Goal: Task Accomplishment & Management: Use online tool/utility

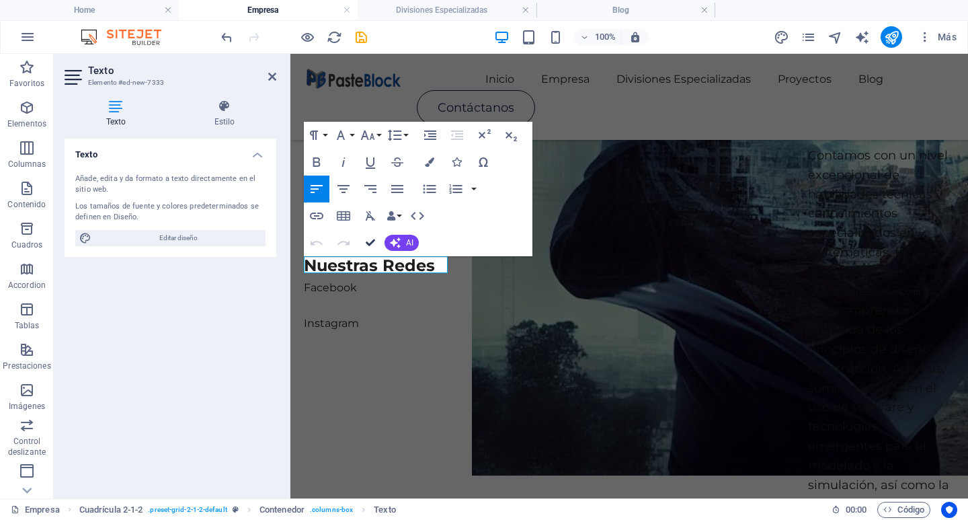
scroll to position [918, 0]
drag, startPoint x: 362, startPoint y: 273, endPoint x: 351, endPoint y: 257, distance: 19.4
click at [304, 315] on p "Instagram" at bounding box center [377, 323] width 147 height 17
click at [309, 213] on icon "button" at bounding box center [317, 216] width 16 height 16
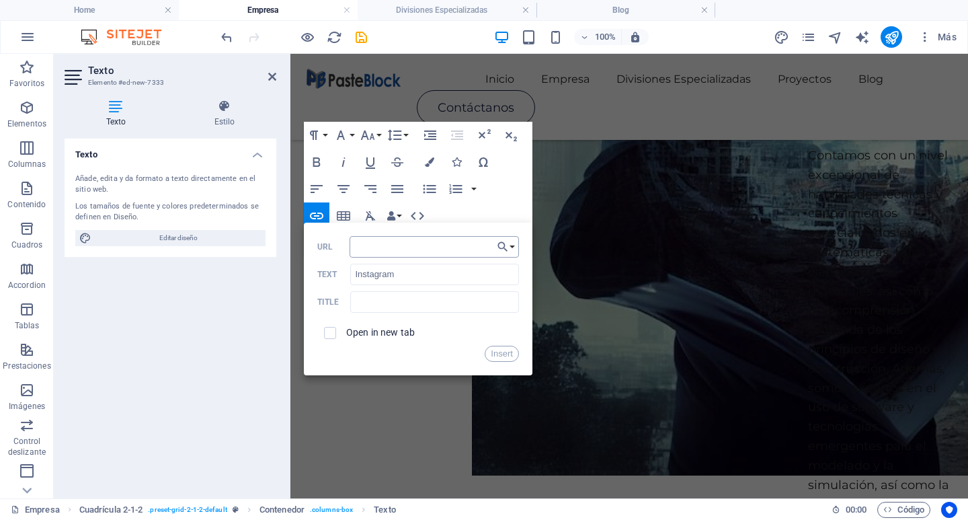
type input "[URL][DOMAIN_NAME][DOMAIN_NAME]"
drag, startPoint x: 502, startPoint y: 350, endPoint x: 212, endPoint y: 296, distance: 294.7
click at [503, 350] on button "Insert" at bounding box center [502, 354] width 34 height 16
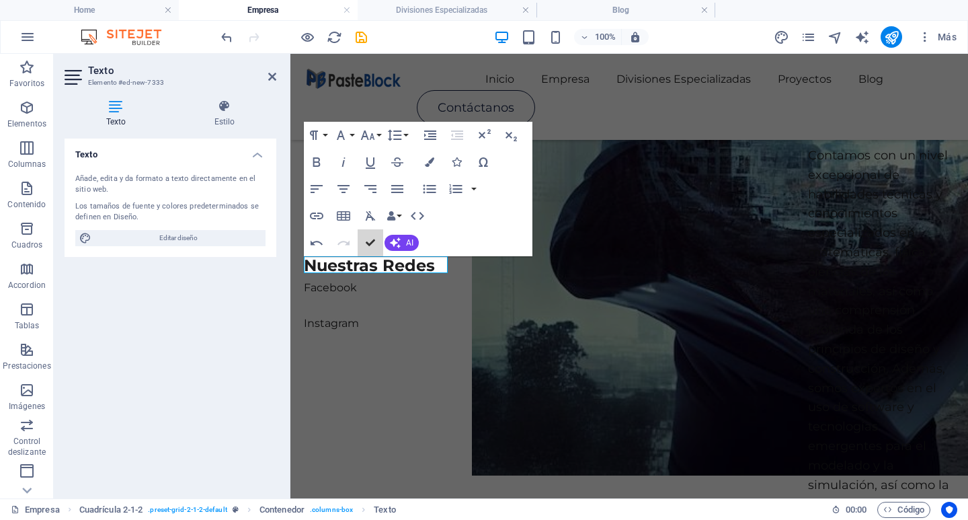
scroll to position [787, 0]
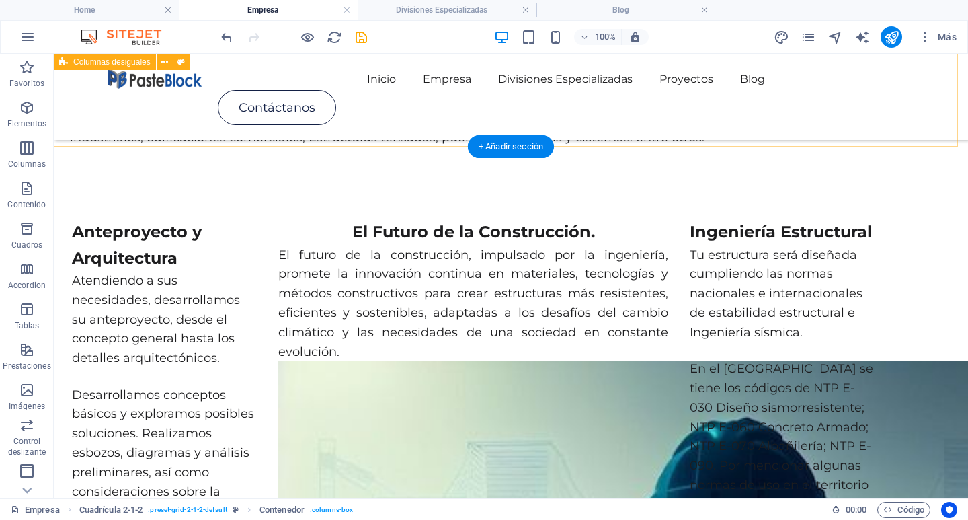
scroll to position [296, 0]
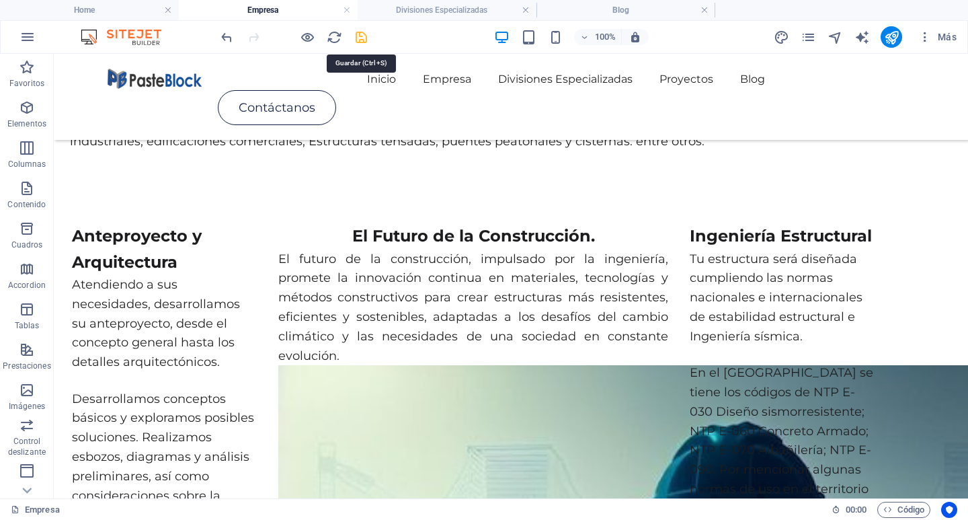
click at [362, 39] on icon "save" at bounding box center [361, 37] width 15 height 15
click at [117, 7] on h4 "Home" at bounding box center [89, 10] width 179 height 15
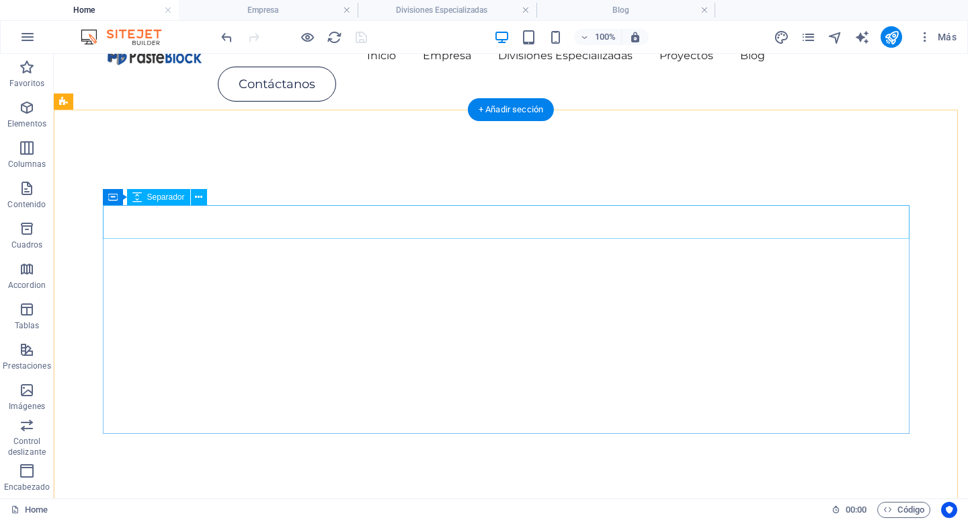
scroll to position [0, 0]
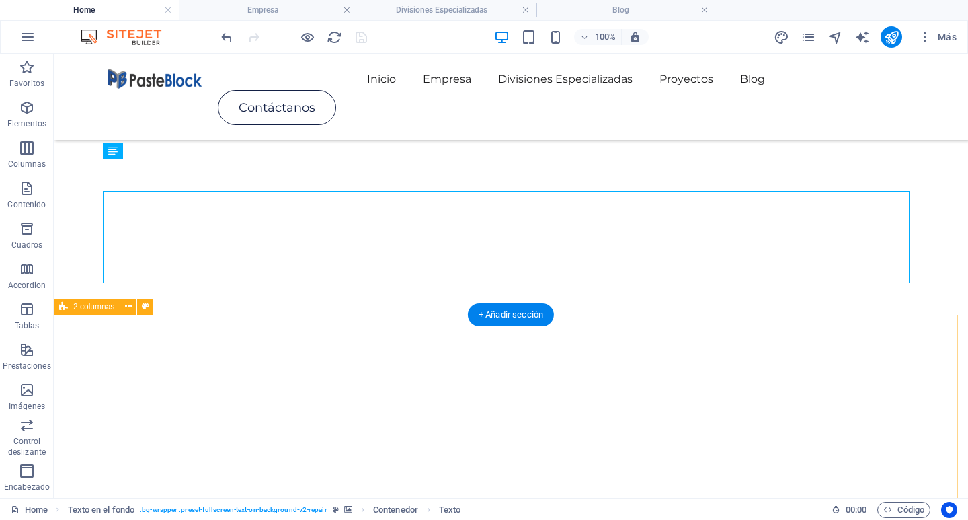
scroll to position [202, 0]
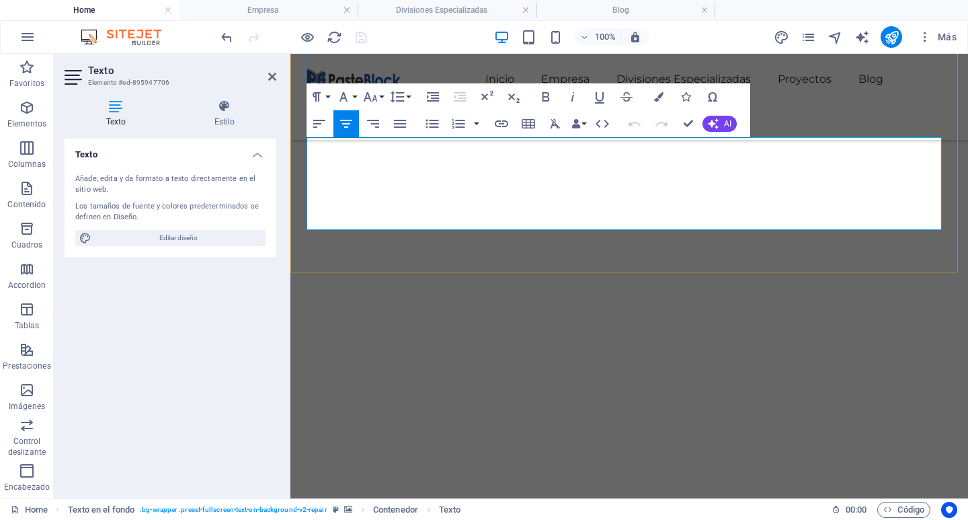
click at [649, 169] on icon "button" at bounding box center [647, 169] width 16 height 16
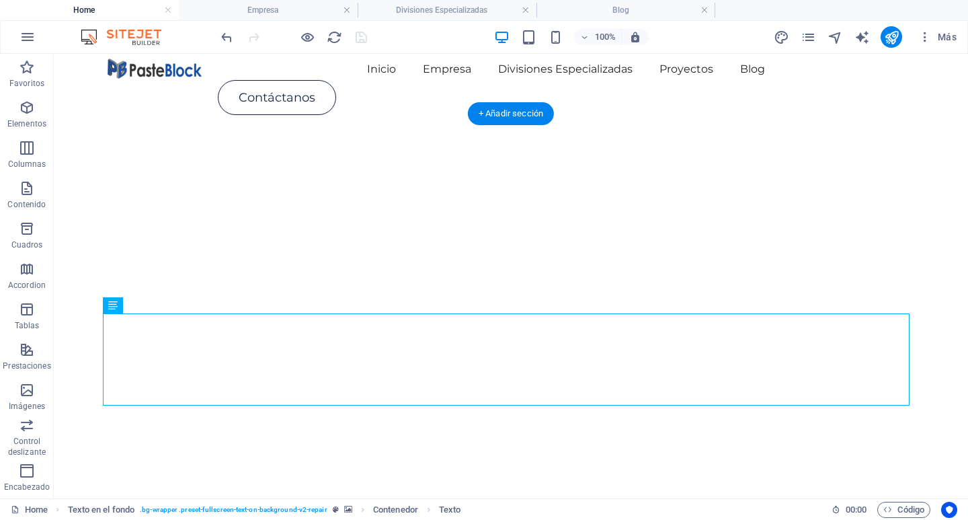
scroll to position [0, 0]
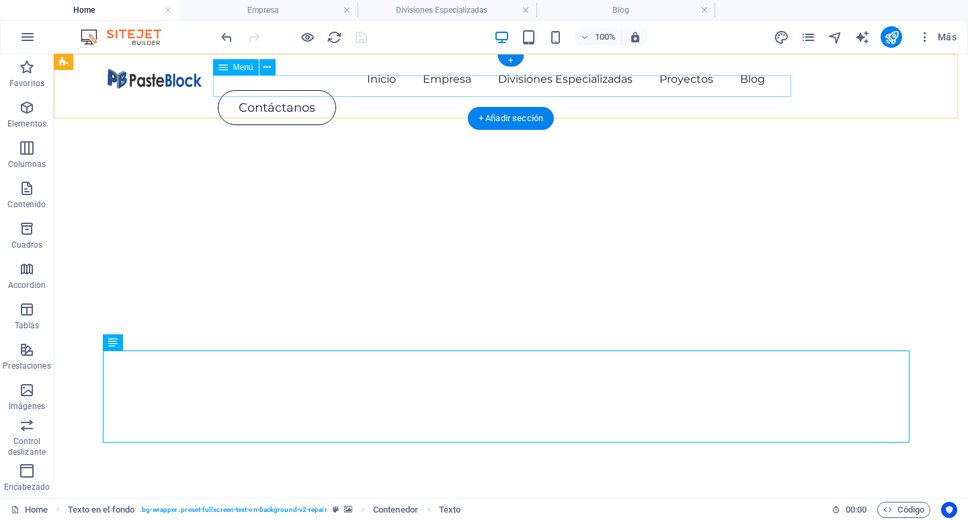
click at [373, 86] on nav "Inicio Empresa Divisiones Especializadas Proyectos Blog" at bounding box center [511, 80] width 807 height 22
select select
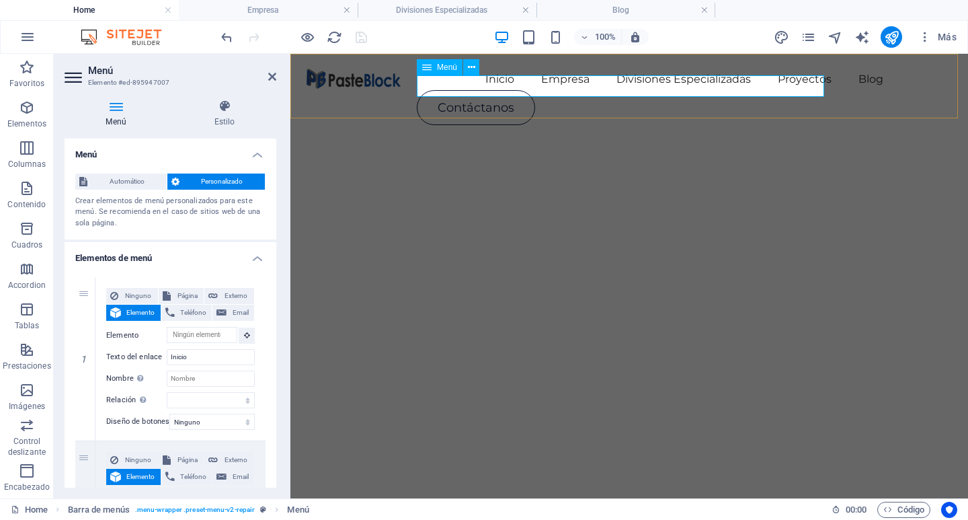
click at [500, 88] on nav "Inicio Empresa Divisiones Especializadas Proyectos Blog" at bounding box center [629, 80] width 645 height 22
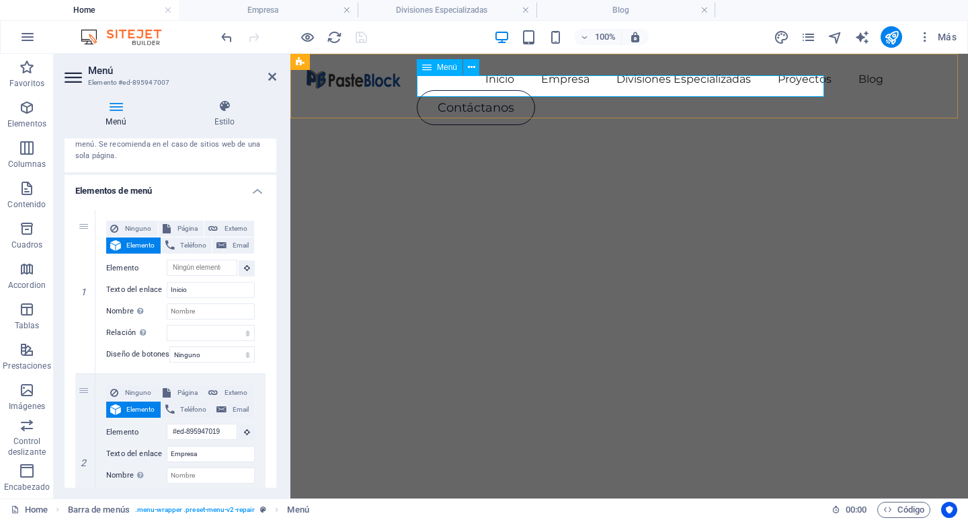
click at [508, 82] on nav "Inicio Empresa Divisiones Especializadas Proyectos Blog" at bounding box center [629, 80] width 645 height 22
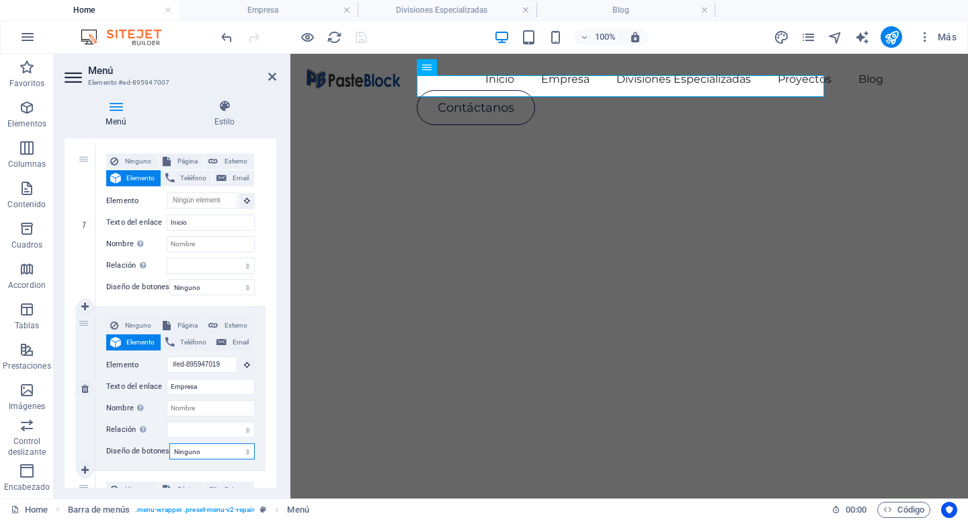
click at [223, 452] on select "Ninguno Predeterminado Principal Secundario" at bounding box center [211, 451] width 85 height 16
click at [222, 409] on input "Nombre Una descripción adicional del enlace no debería ser igual al texto del e…" at bounding box center [211, 408] width 88 height 16
click at [225, 434] on select "alternativo autor marcador externo ayuda licencia siguiente nofollow noreferrer…" at bounding box center [211, 430] width 88 height 16
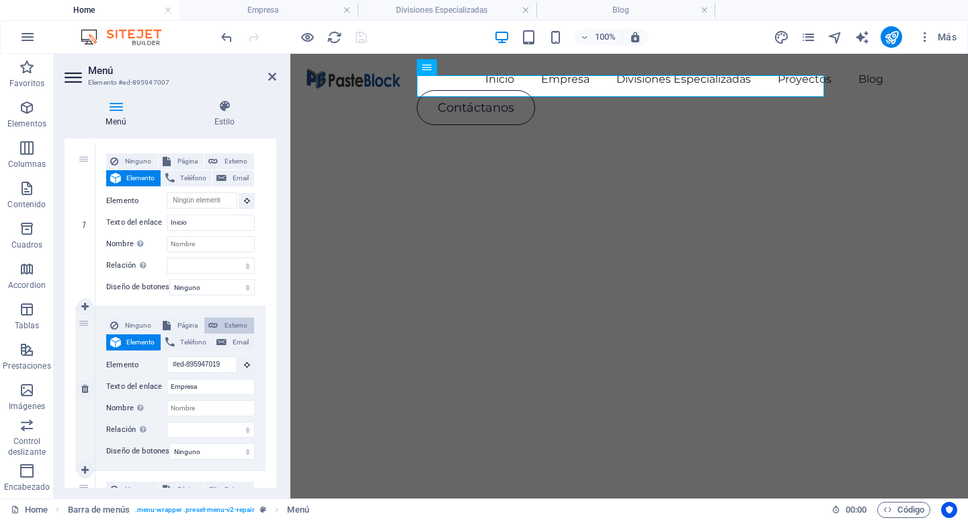
click at [225, 329] on span "Externo" at bounding box center [236, 325] width 28 height 16
select select
select select "blank"
select select
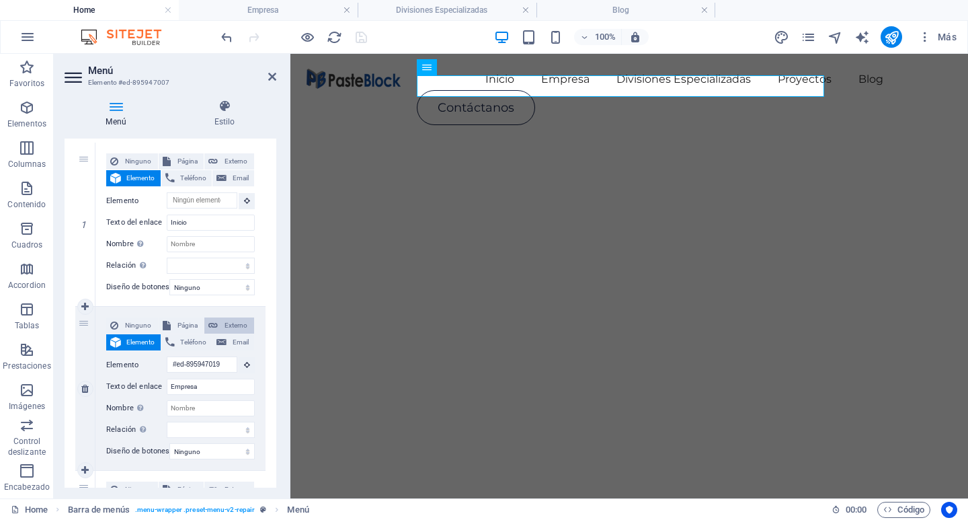
select select
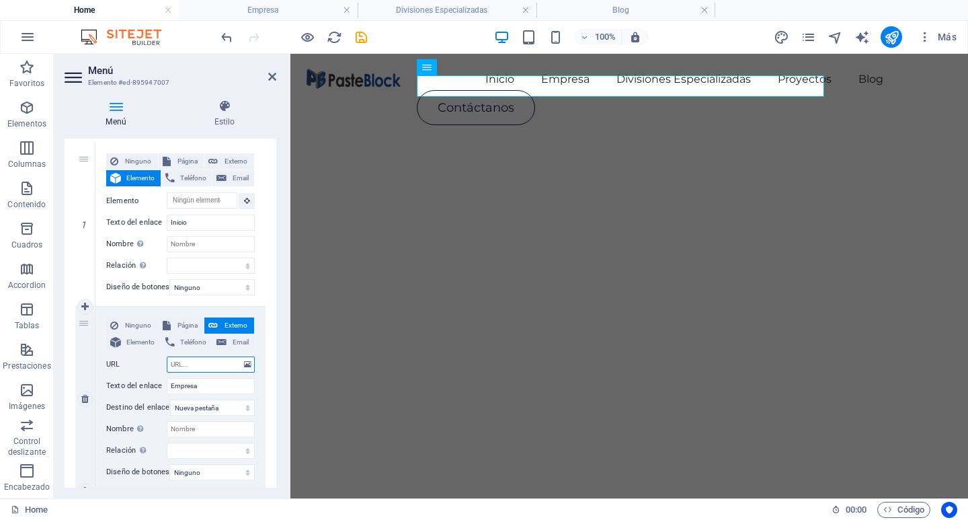
click at [223, 364] on input "URL" at bounding box center [211, 364] width 88 height 16
click at [233, 365] on input "URL" at bounding box center [211, 364] width 88 height 16
click at [250, 365] on button at bounding box center [247, 364] width 13 height 15
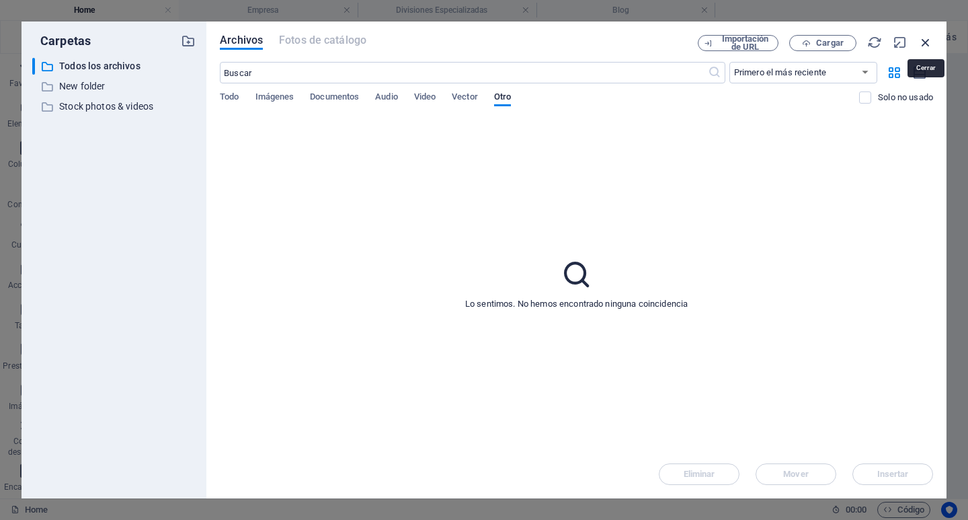
click at [926, 47] on icon "button" at bounding box center [925, 42] width 15 height 15
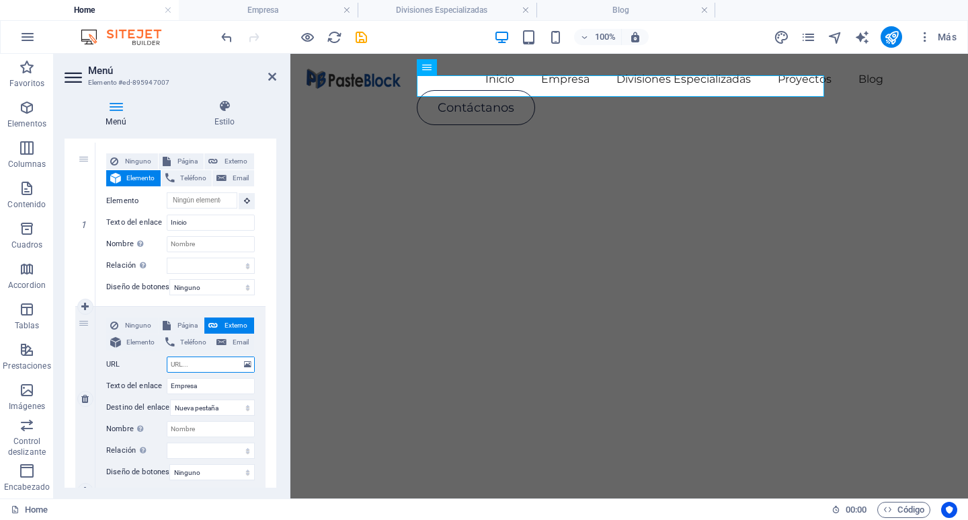
click at [192, 368] on input "URL" at bounding box center [211, 364] width 88 height 16
click at [241, 4] on h4 "Empresa" at bounding box center [268, 10] width 179 height 15
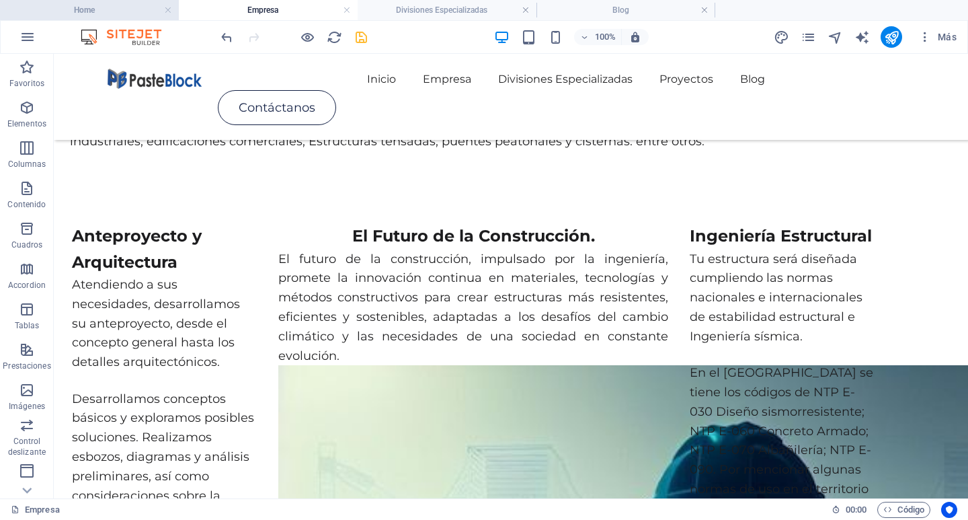
click at [103, 13] on h4 "Home" at bounding box center [89, 10] width 179 height 15
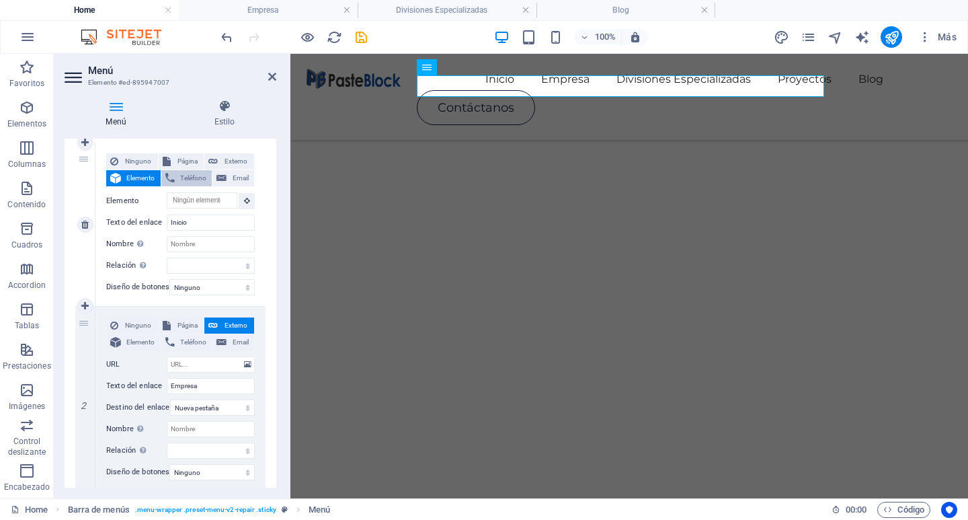
scroll to position [0, 0]
click at [165, 322] on icon at bounding box center [167, 325] width 8 height 16
select select
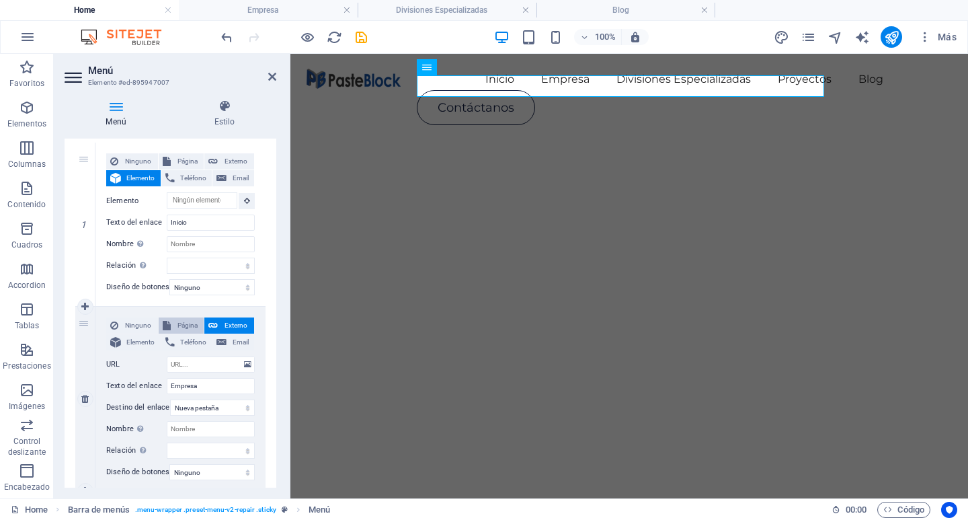
select select
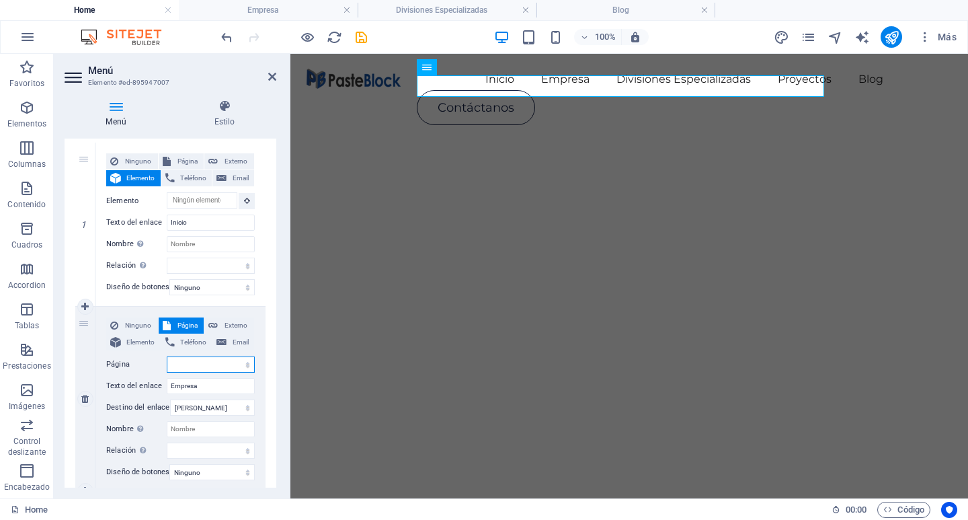
click at [184, 360] on select "Home Proyectos Contactanos Divisiones Especializadas Empresa Blog2 Blog" at bounding box center [211, 364] width 88 height 16
select select "4"
click at [167, 356] on select "Home Proyectos Contactanos Divisiones Especializadas Empresa Blog2 Blog" at bounding box center [211, 364] width 88 height 16
select select
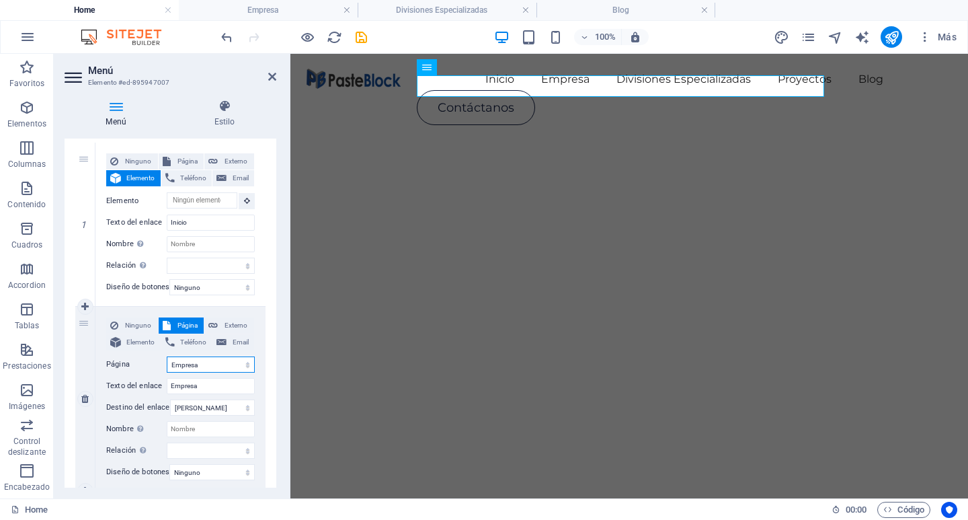
select select
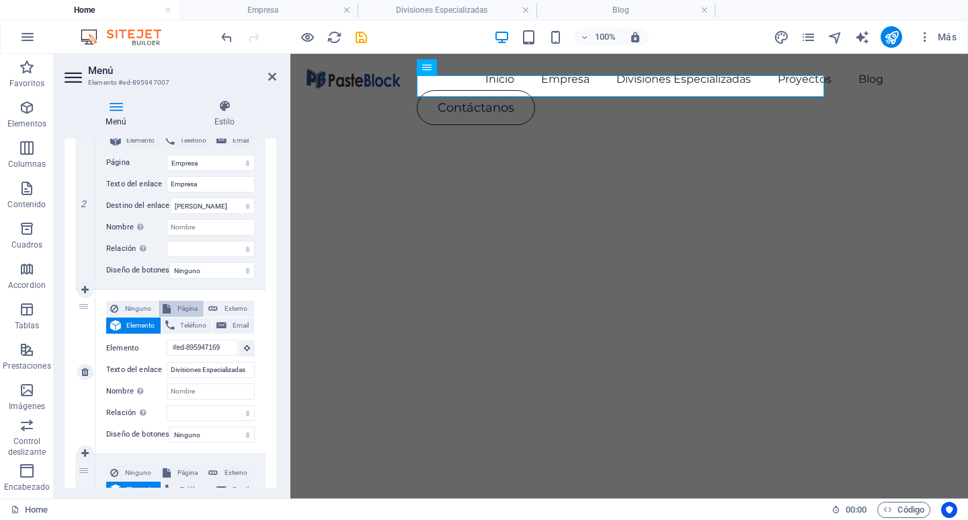
click at [182, 307] on span "Página" at bounding box center [188, 309] width 26 height 16
select select
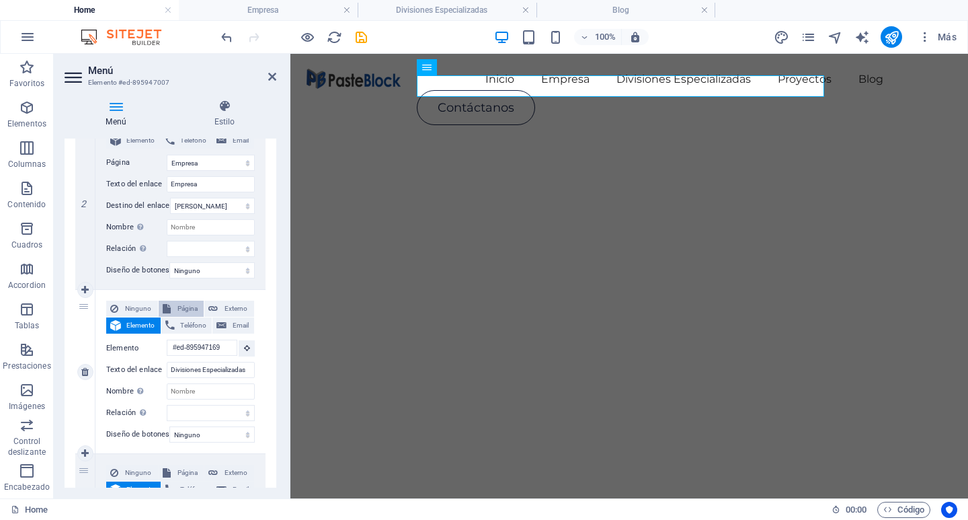
select select
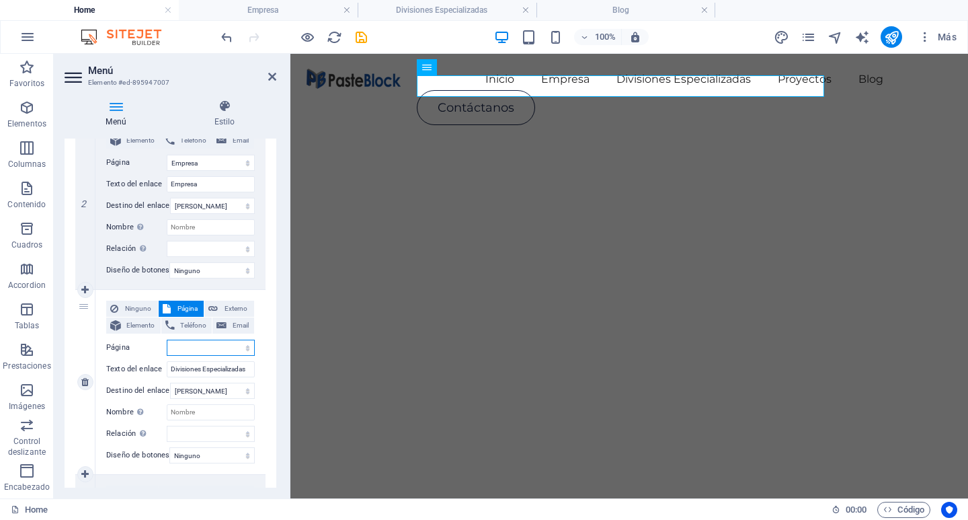
click at [211, 344] on select "Home Proyectos Contactanos Divisiones Especializadas Empresa Blog2 Blog" at bounding box center [211, 348] width 88 height 16
select select "3"
click at [167, 340] on select "Home Proyectos Contactanos Divisiones Especializadas Empresa Blog2 Blog" at bounding box center [211, 348] width 88 height 16
select select
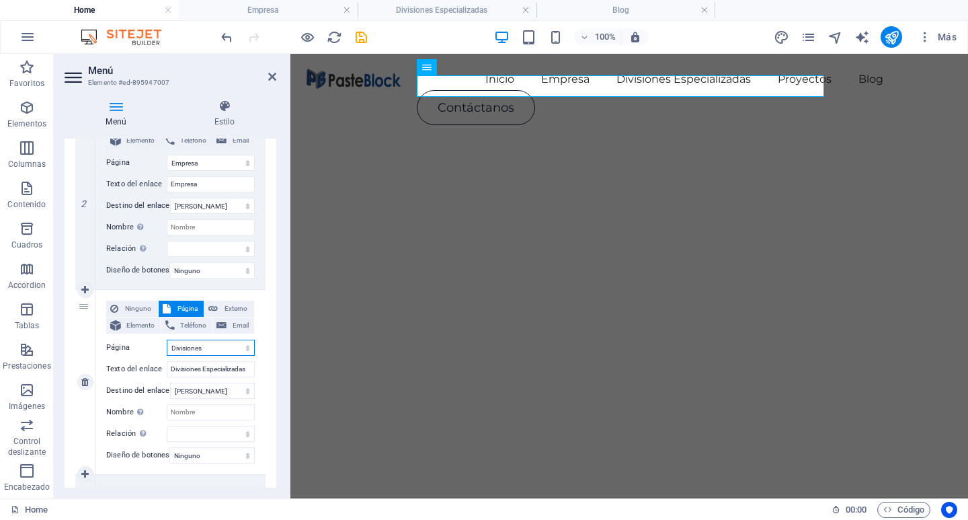
select select
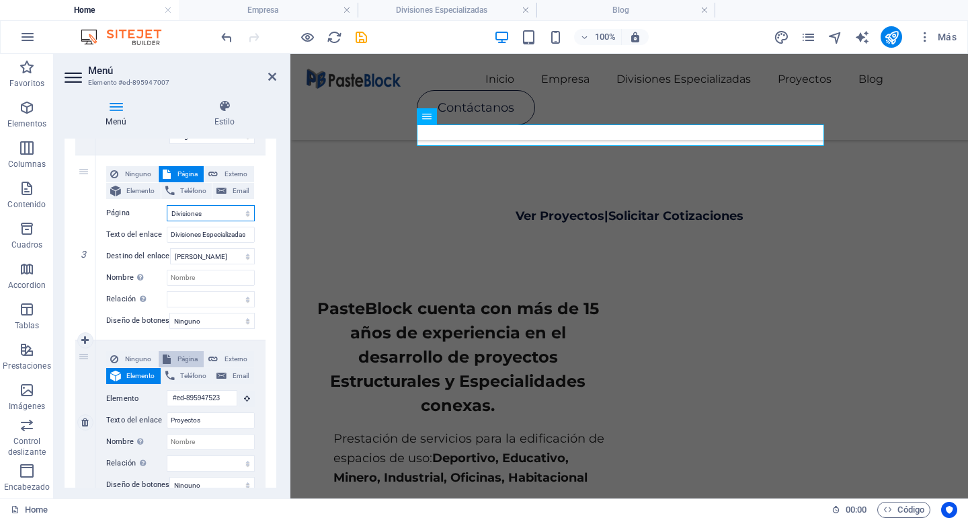
scroll to position [561, 0]
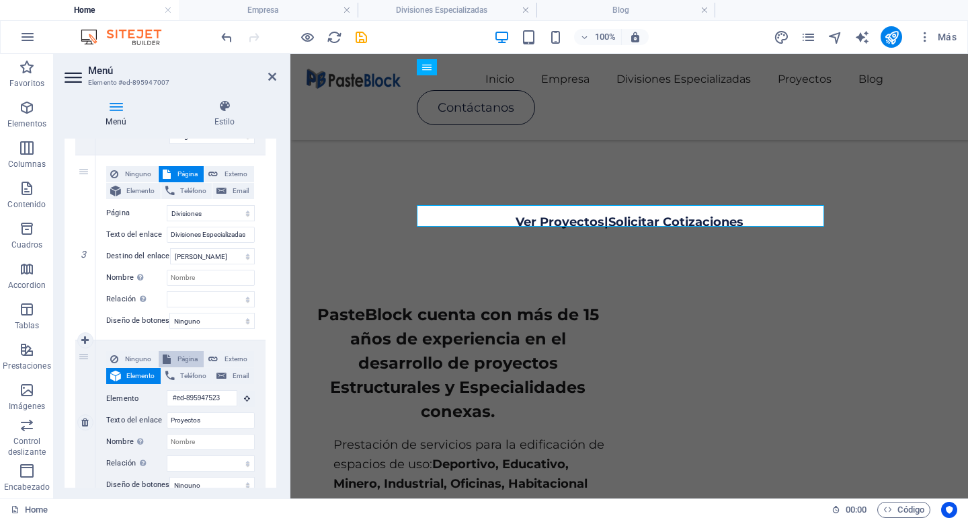
click at [179, 359] on span "Página" at bounding box center [188, 359] width 26 height 16
select select
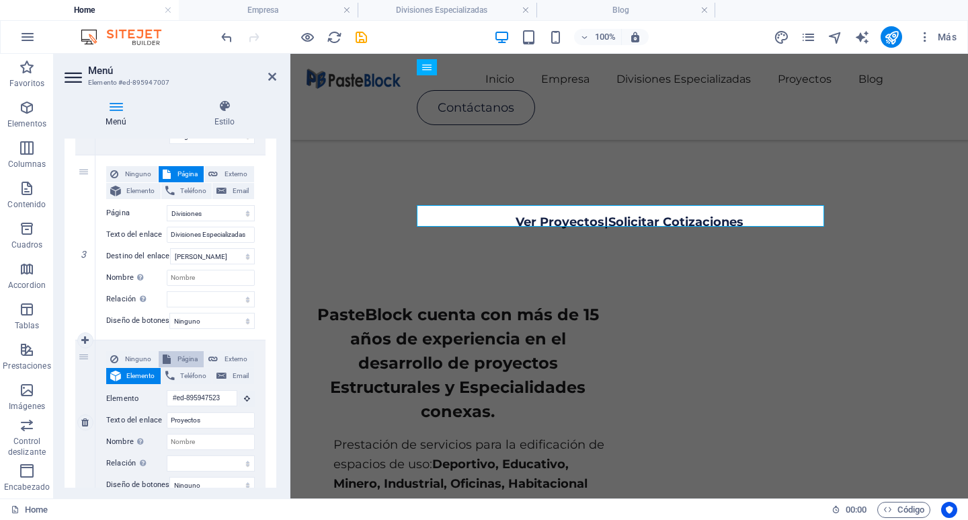
select select
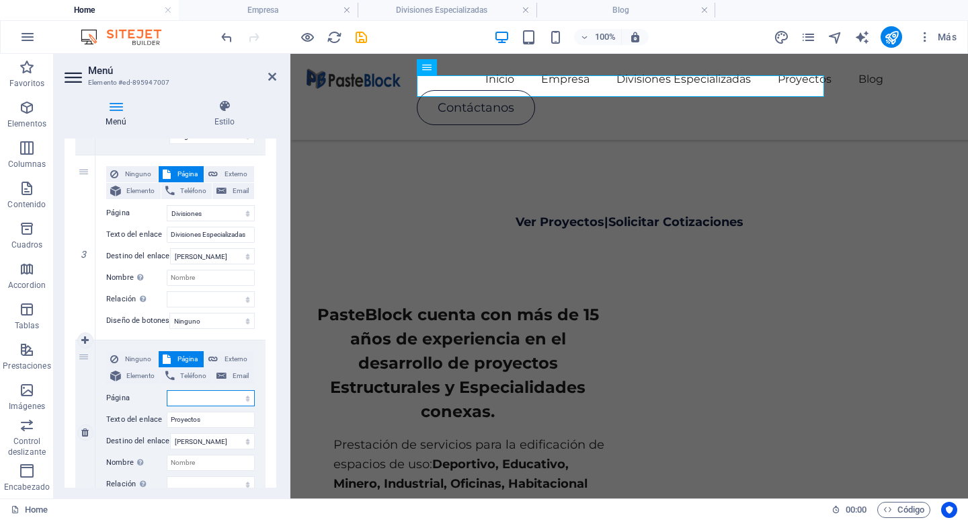
click at [210, 401] on select "Home Proyectos Contactanos Divisiones Especializadas Empresa Blog2 Blog" at bounding box center [211, 398] width 88 height 16
select select "1"
click at [167, 390] on select "Home Proyectos Contactanos Divisiones Especializadas Empresa Blog2 Blog" at bounding box center [211, 398] width 88 height 16
select select
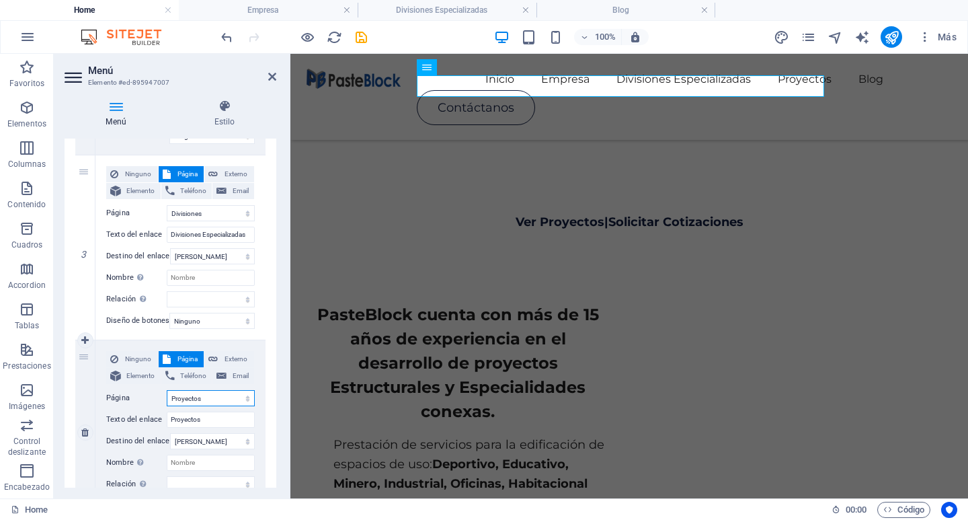
select select
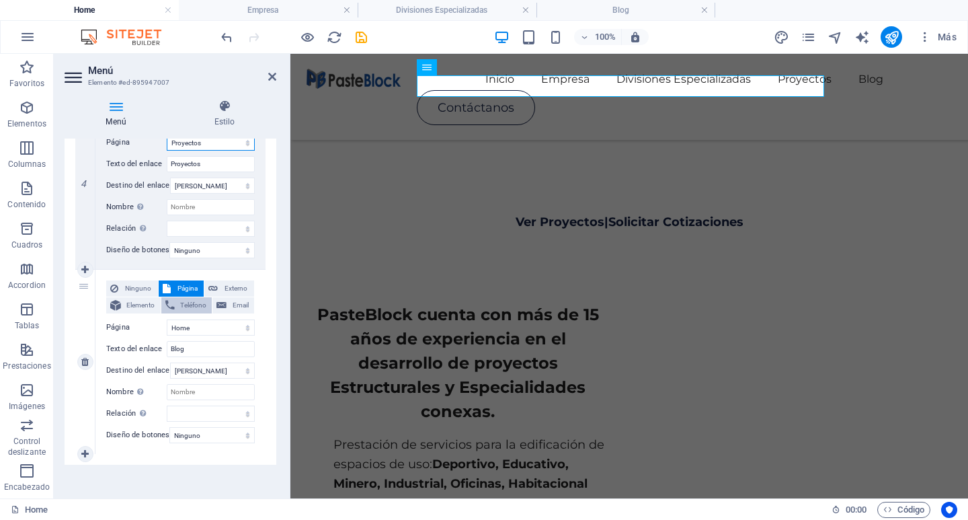
scroll to position [739, 0]
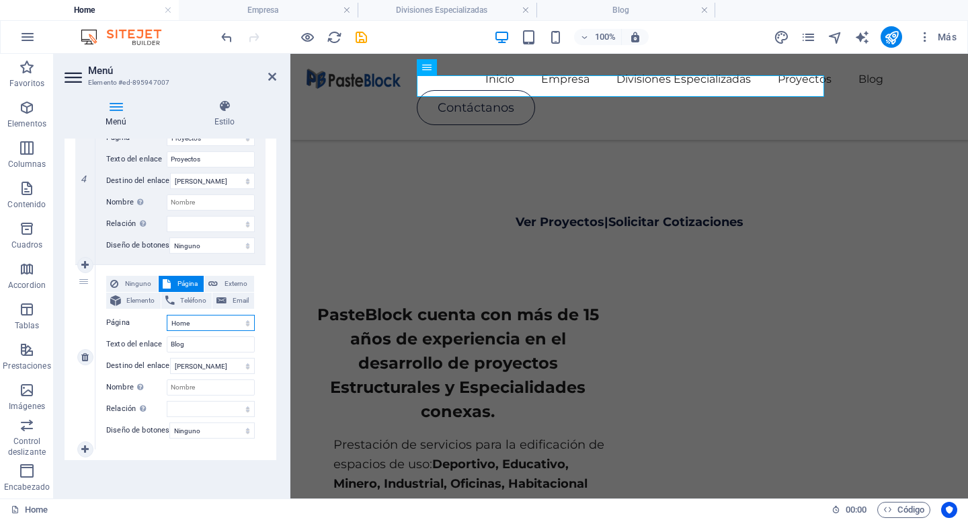
click at [206, 316] on select "Home Proyectos Contactanos Divisiones Especializadas Empresa Blog2 Blog" at bounding box center [211, 323] width 88 height 16
select select "6"
click at [167, 315] on select "Home Proyectos Contactanos Divisiones Especializadas Empresa Blog2 Blog" at bounding box center [211, 323] width 88 height 16
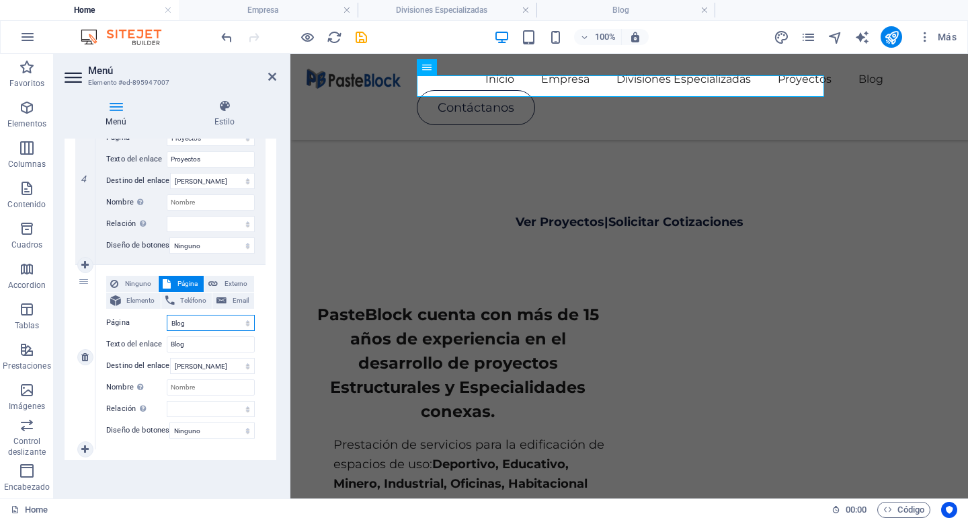
select select
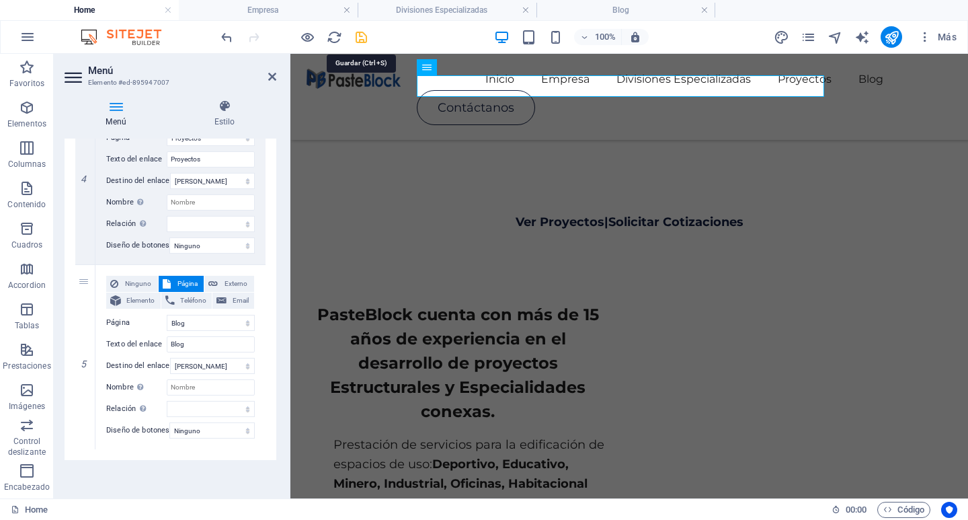
click at [360, 35] on icon "save" at bounding box center [361, 37] width 15 height 15
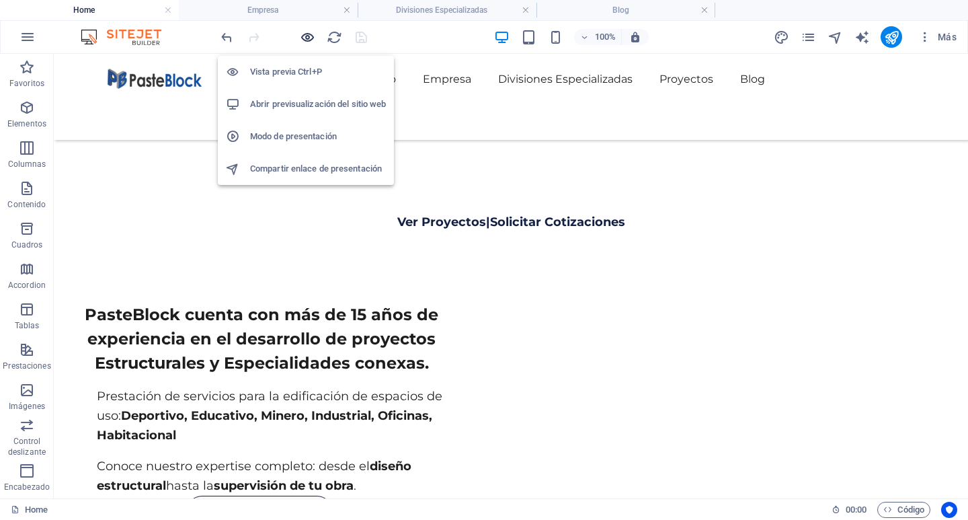
click at [301, 41] on icon "button" at bounding box center [307, 37] width 15 height 15
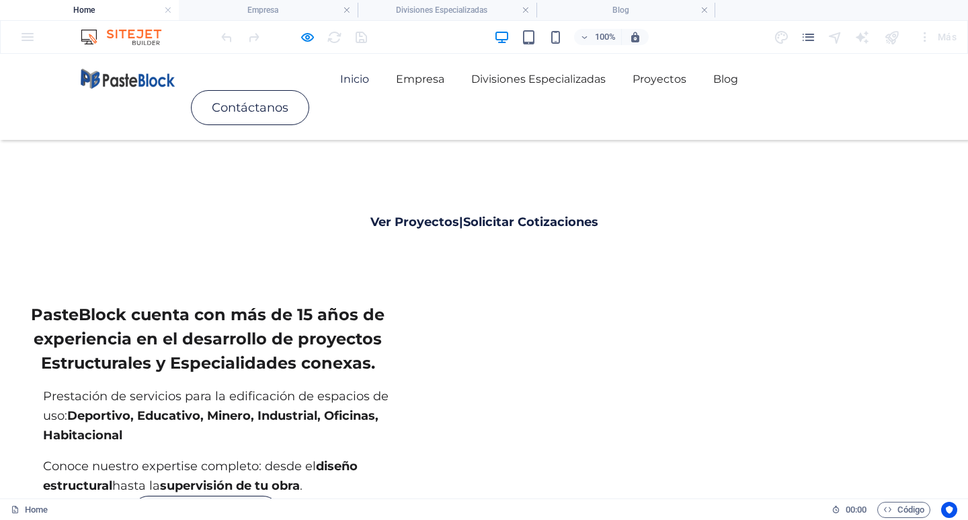
click at [340, 90] on link "Inicio" at bounding box center [354, 80] width 29 height 22
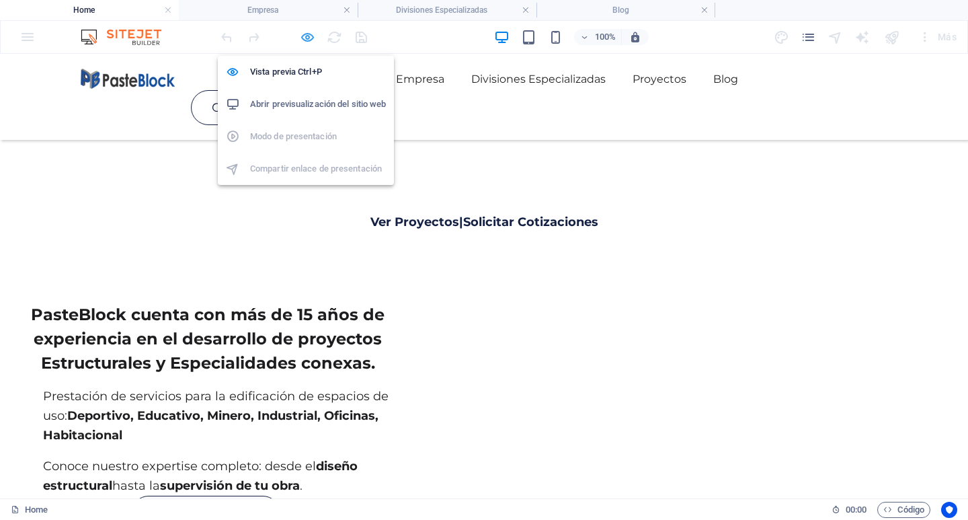
click at [301, 40] on icon "button" at bounding box center [307, 37] width 15 height 15
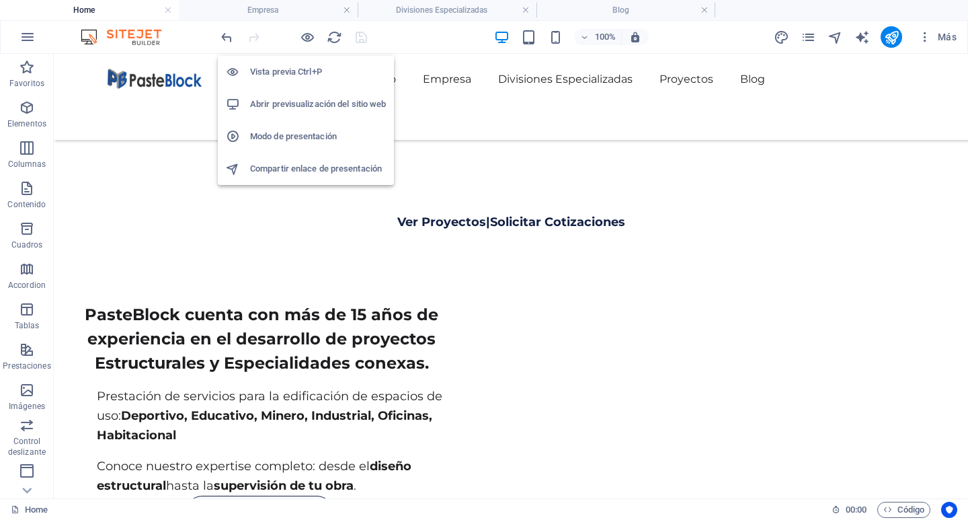
click at [299, 103] on h6 "Abrir previsualización del sitio web" at bounding box center [318, 104] width 136 height 16
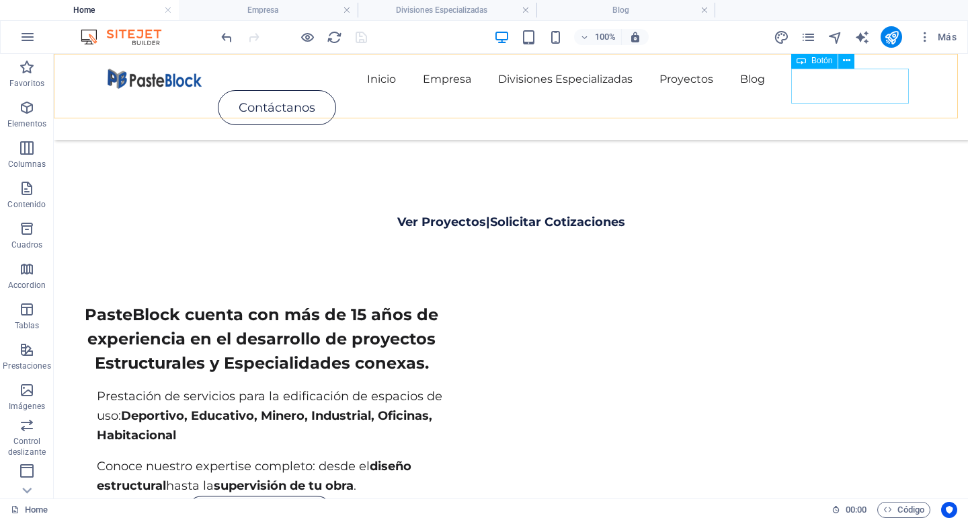
click at [824, 90] on div "Contáctanos" at bounding box center [511, 107] width 807 height 35
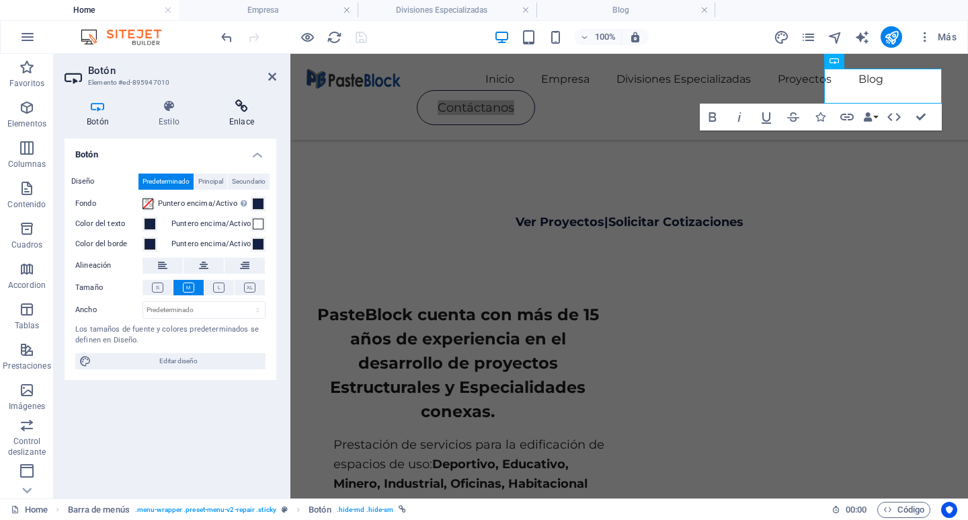
click at [247, 108] on icon at bounding box center [241, 106] width 69 height 13
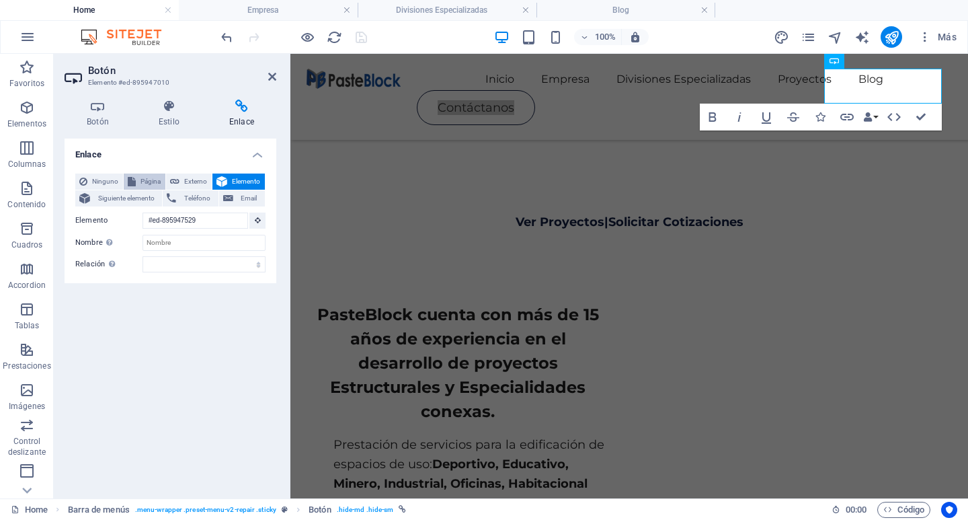
click at [144, 177] on span "Página" at bounding box center [151, 181] width 22 height 16
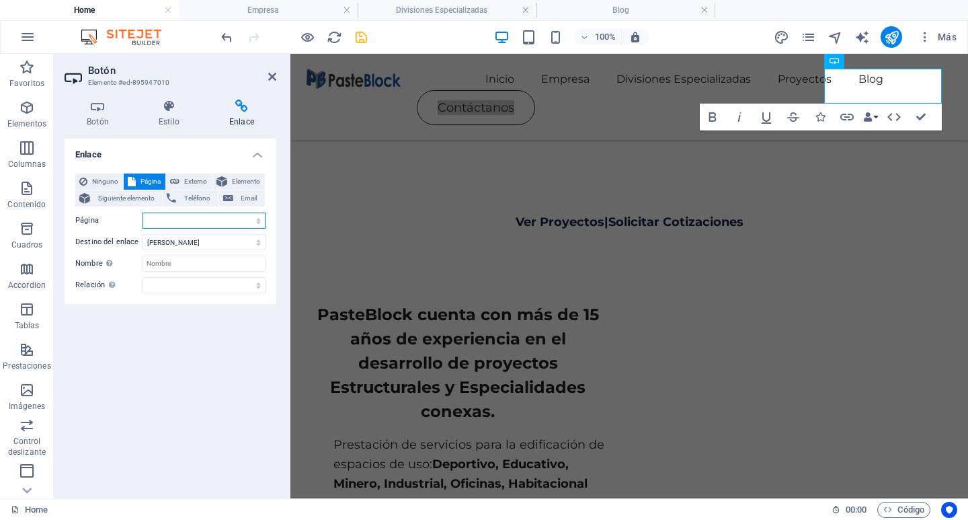
click at [221, 225] on select "Home Proyectos Contactanos Divisiones Especializadas Empresa Blog2 Blog" at bounding box center [204, 220] width 123 height 16
select select "2"
click at [143, 212] on select "Home Proyectos Contactanos Divisiones Especializadas Empresa Blog2 Blog" at bounding box center [204, 220] width 123 height 16
click at [271, 75] on icon at bounding box center [272, 76] width 8 height 11
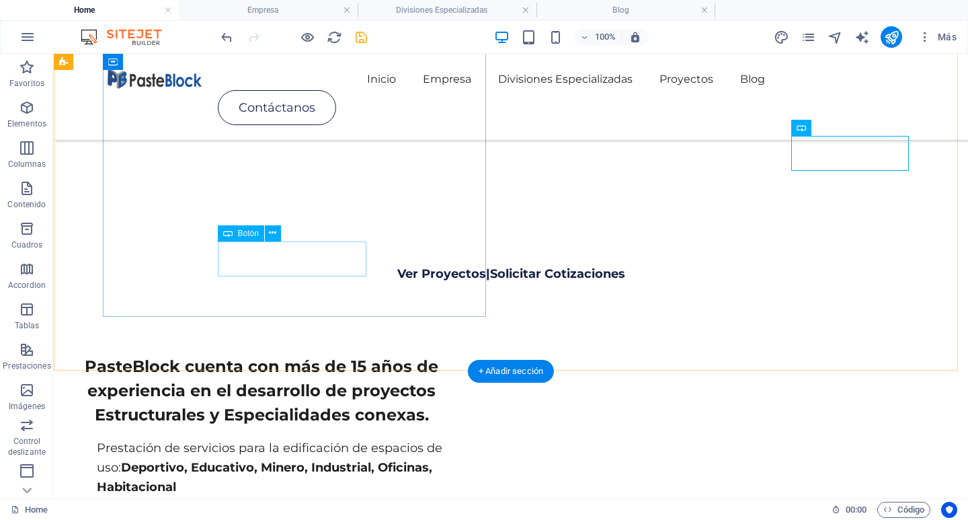
scroll to position [493, 0]
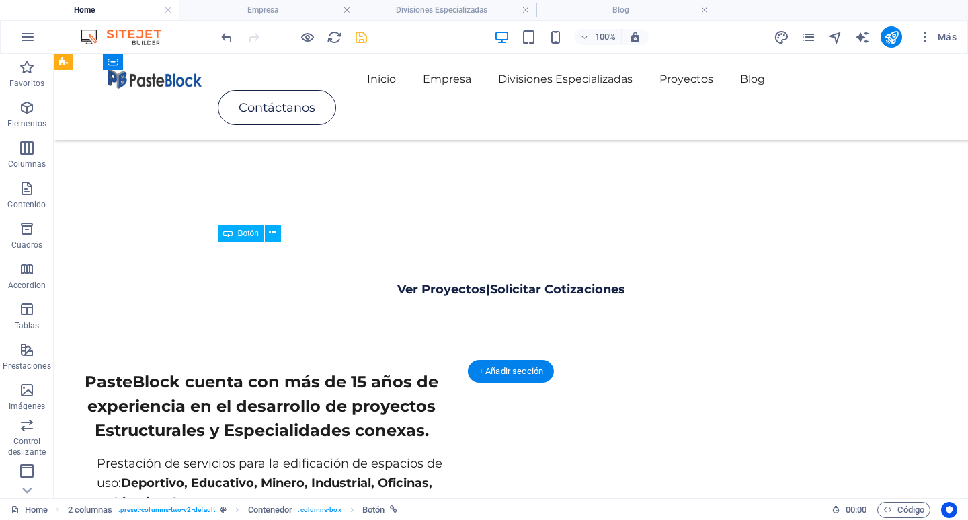
select select
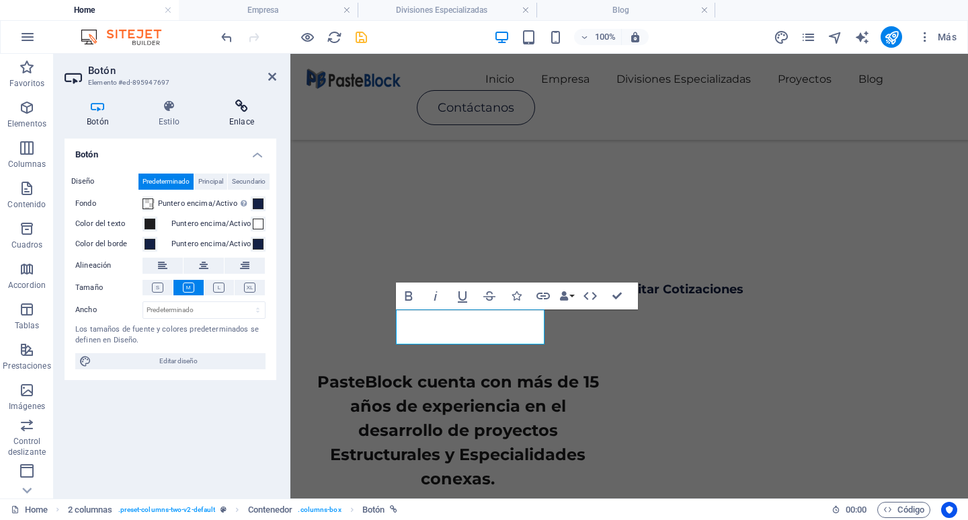
click at [243, 112] on icon at bounding box center [241, 106] width 69 height 13
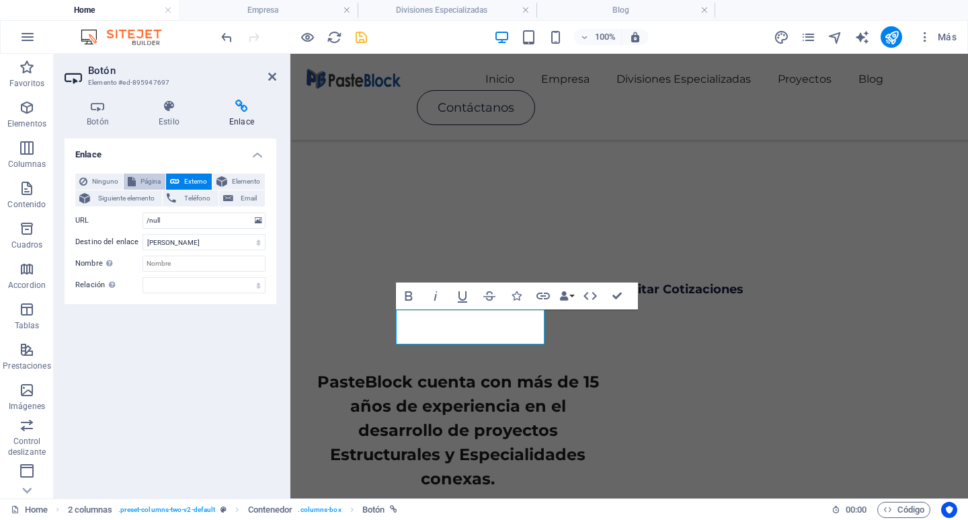
click at [152, 176] on span "Página" at bounding box center [151, 181] width 22 height 16
click at [194, 217] on select "Home Proyectos Contactanos Divisiones Especializadas Empresa Blog2 Blog" at bounding box center [204, 220] width 123 height 16
select select "3"
click at [143, 212] on select "Home Proyectos Contactanos Divisiones Especializadas Empresa Blog2 Blog" at bounding box center [204, 220] width 123 height 16
click at [270, 77] on icon at bounding box center [272, 76] width 8 height 11
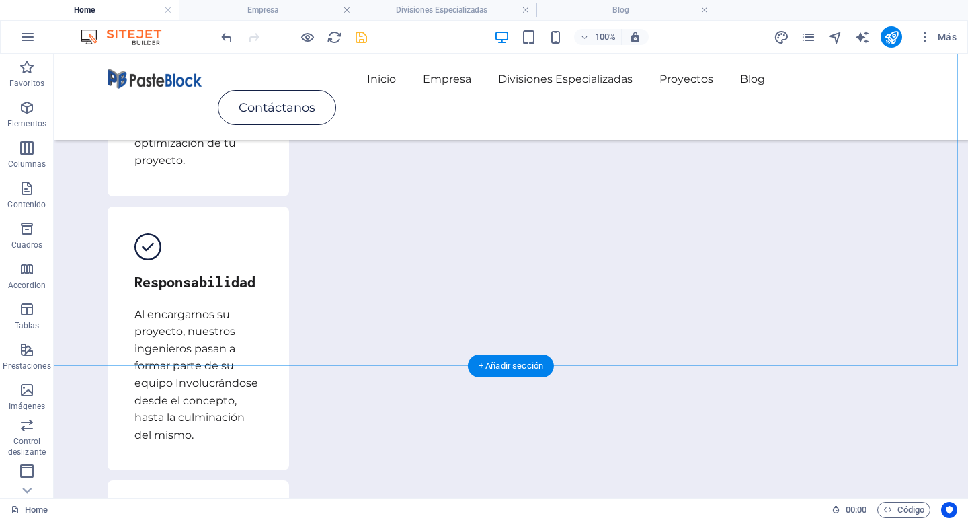
scroll to position [2712, 0]
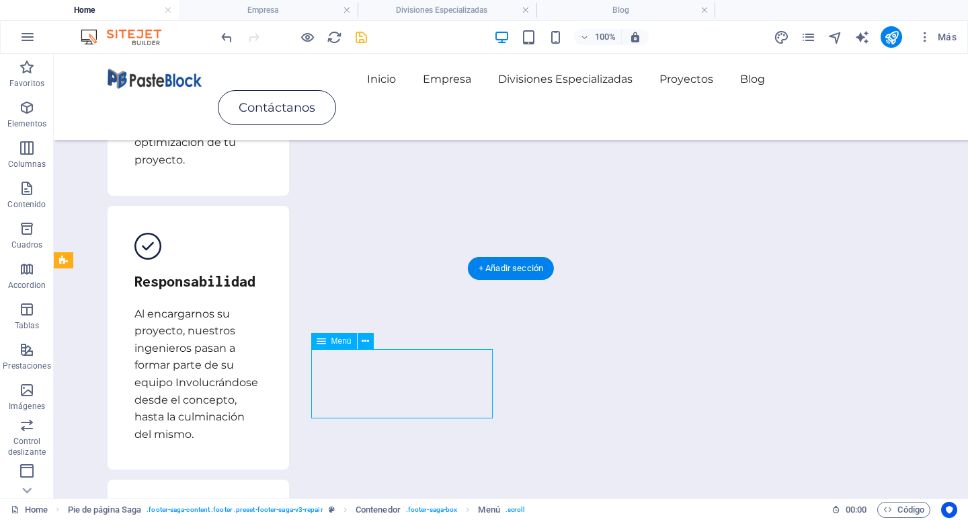
drag, startPoint x: 331, startPoint y: 361, endPoint x: 338, endPoint y: 362, distance: 7.4
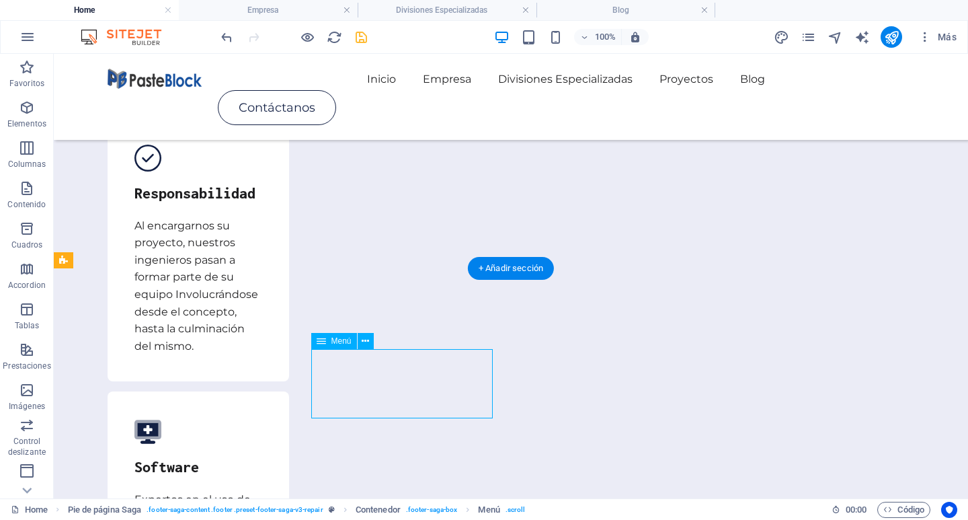
select select
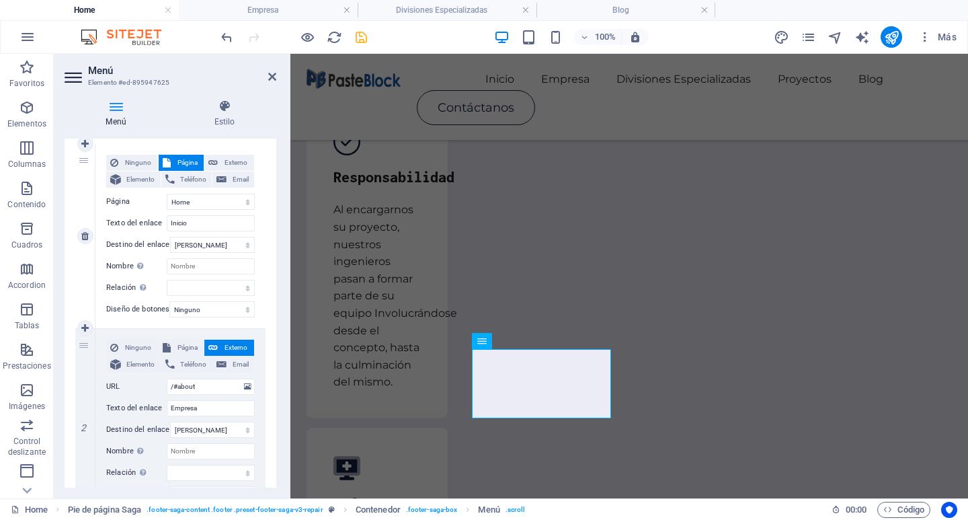
scroll to position [134, 0]
drag, startPoint x: 207, startPoint y: 381, endPoint x: 212, endPoint y: 377, distance: 7.1
click at [212, 377] on div "Ninguno Página Externo Elemento Teléfono Email Página Home Proyectos Contactano…" at bounding box center [180, 408] width 149 height 141
click at [180, 347] on span "Página" at bounding box center [188, 346] width 26 height 16
select select
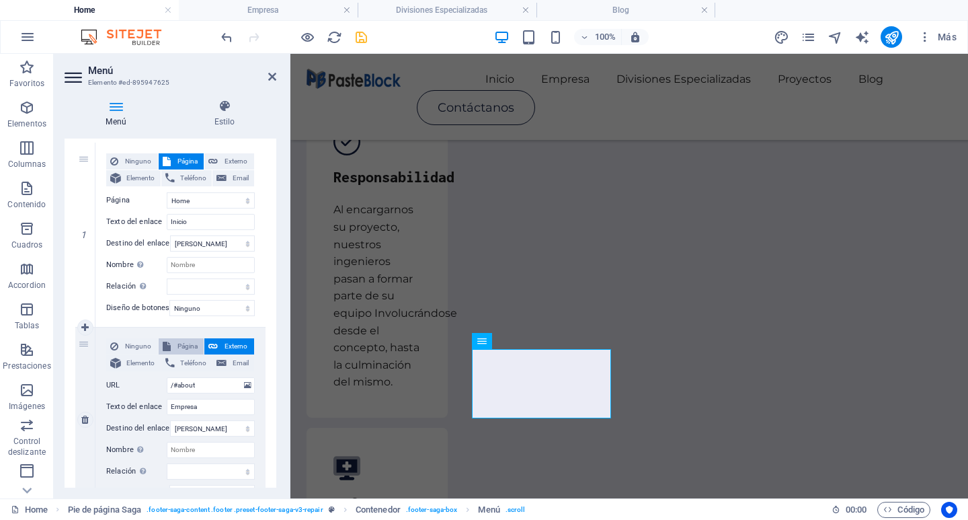
select select
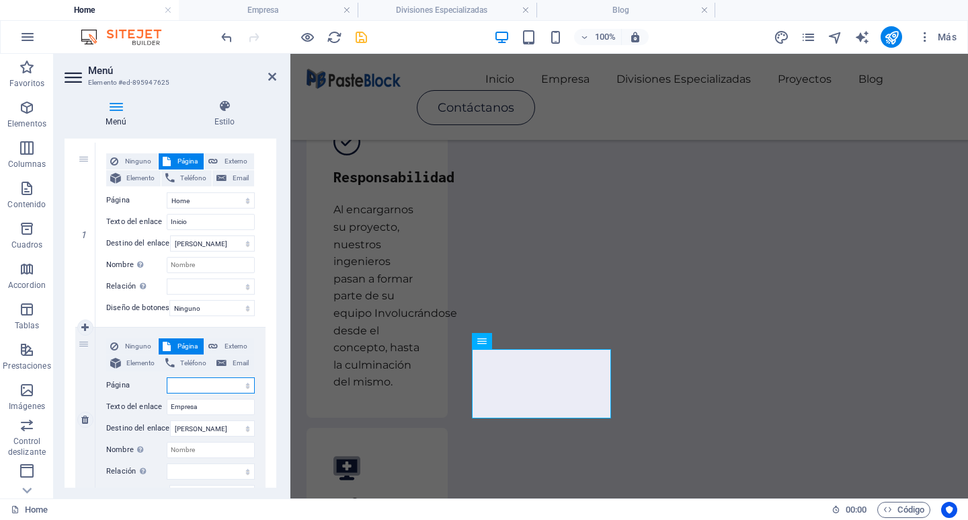
click at [212, 385] on select "Home Proyectos Contactanos Divisiones Especializadas Empresa Blog2 Blog" at bounding box center [211, 385] width 88 height 16
select select "4"
click at [167, 377] on select "Home Proyectos Contactanos Divisiones Especializadas Empresa Blog2 Blog" at bounding box center [211, 385] width 88 height 16
select select
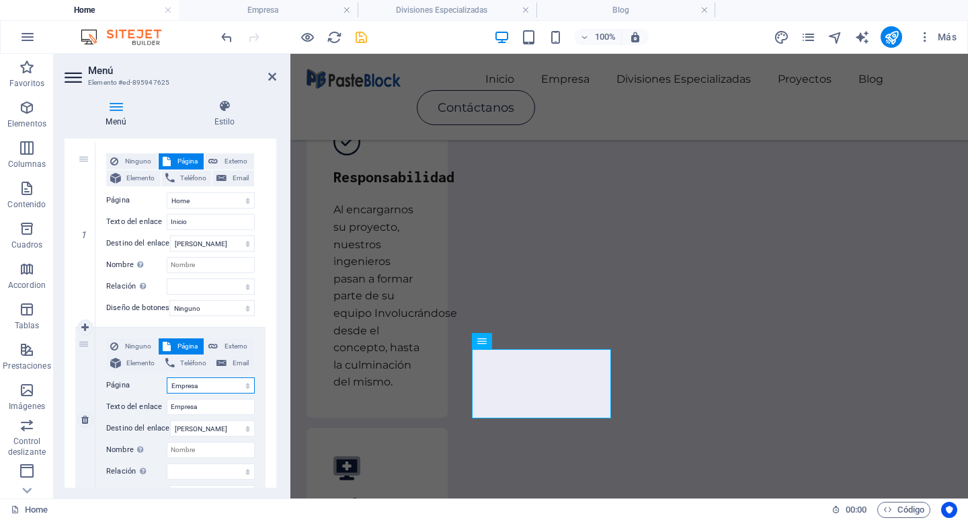
select select
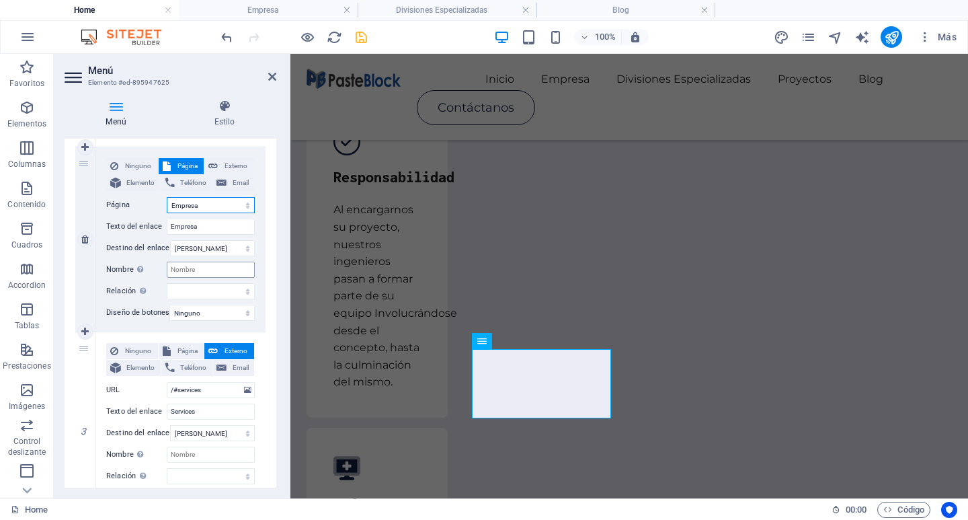
scroll to position [336, 0]
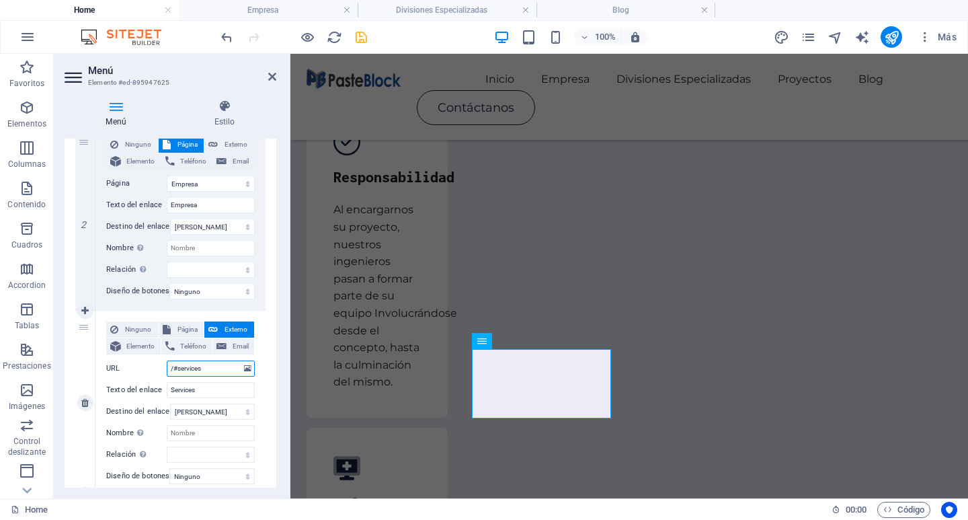
click at [210, 369] on input "/#services" at bounding box center [211, 368] width 88 height 16
click at [189, 327] on span "Página" at bounding box center [188, 329] width 26 height 16
select select
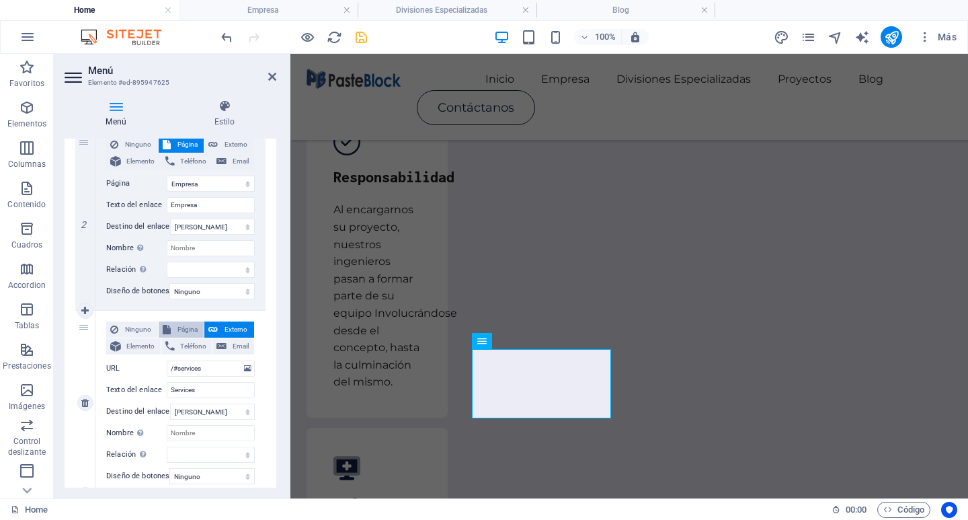
select select
click at [240, 369] on select "Home Proyectos Contactanos Divisiones Especializadas Empresa Blog2 Blog" at bounding box center [211, 368] width 88 height 16
select select "3"
click at [167, 360] on select "Home Proyectos Contactanos Divisiones Especializadas Empresa Blog2 Blog" at bounding box center [211, 368] width 88 height 16
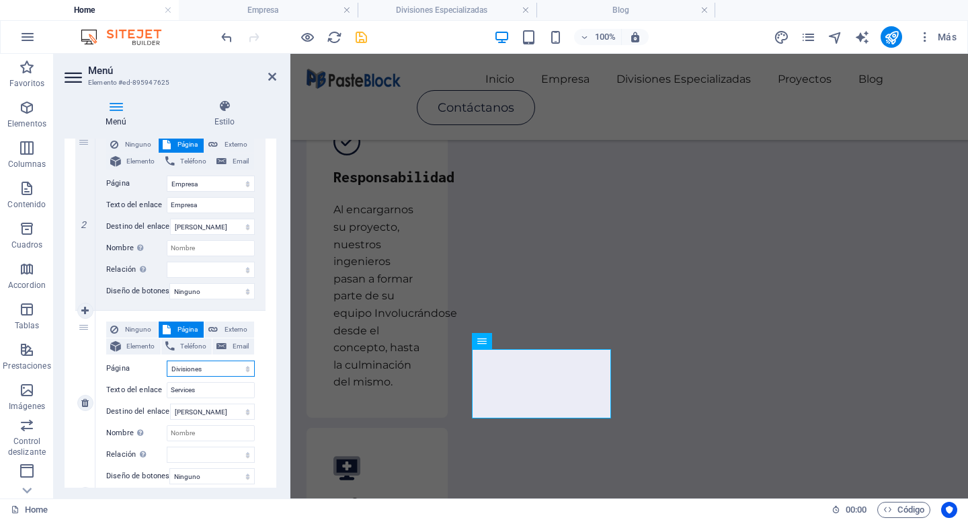
select select
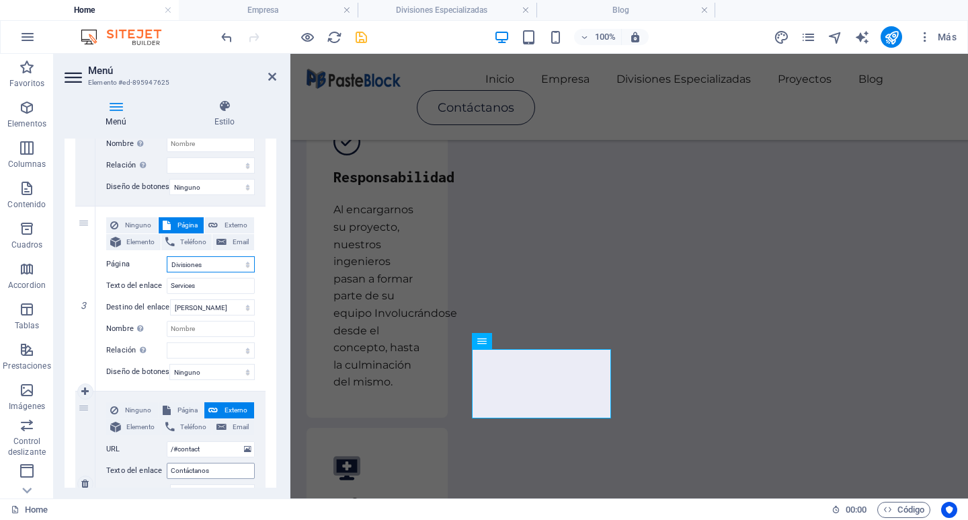
scroll to position [508, 0]
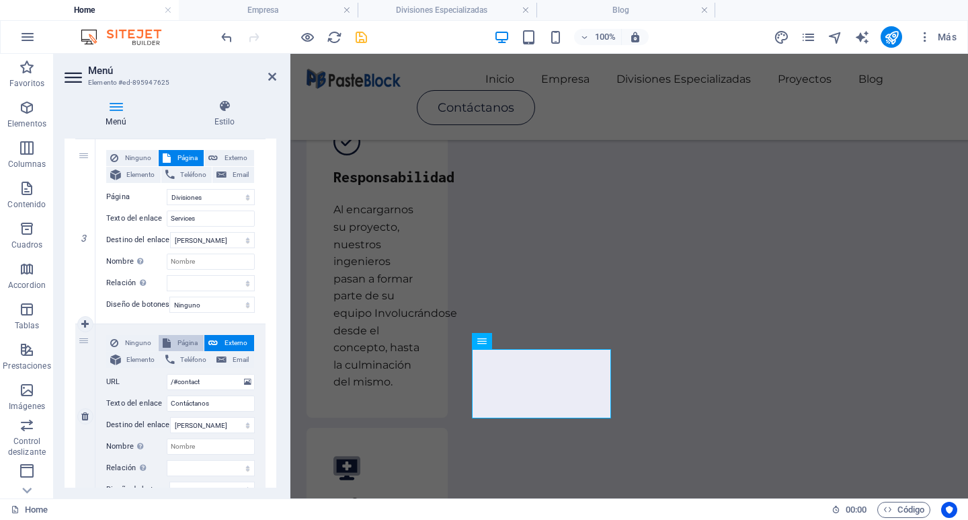
click at [194, 346] on span "Página" at bounding box center [188, 343] width 26 height 16
select select
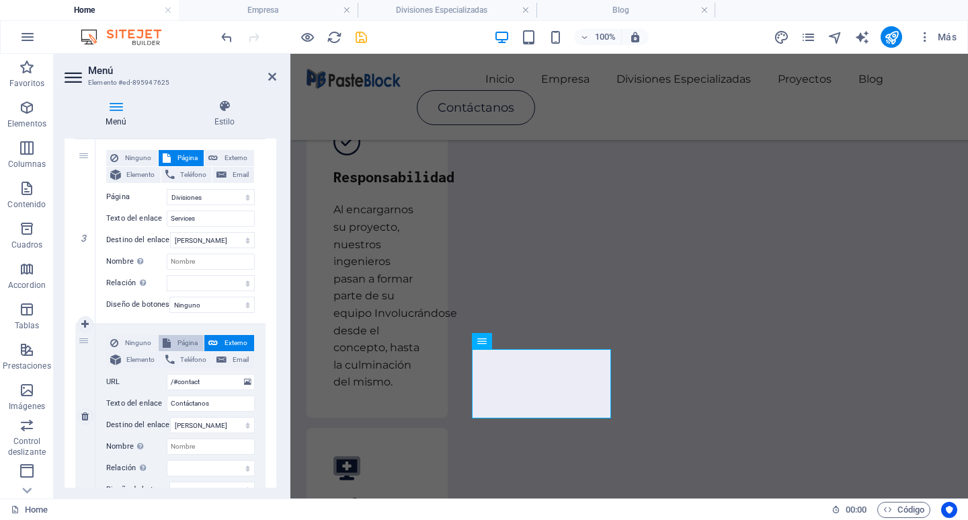
select select
click at [221, 383] on select "Home Proyectos Contactanos Divisiones Especializadas Empresa Blog2 Blog" at bounding box center [211, 382] width 88 height 16
select select "2"
click at [167, 374] on select "Home Proyectos Contactanos Divisiones Especializadas Empresa Blog2 Blog" at bounding box center [211, 382] width 88 height 16
select select
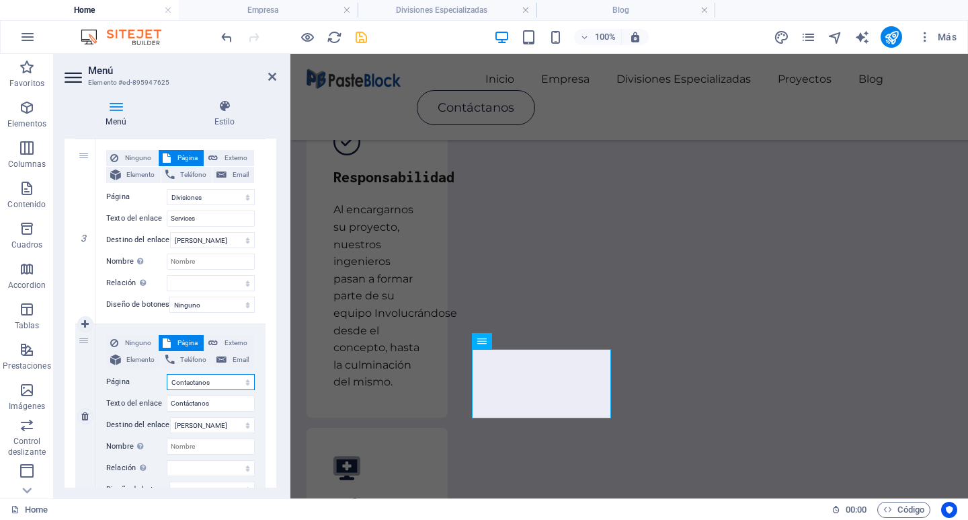
select select
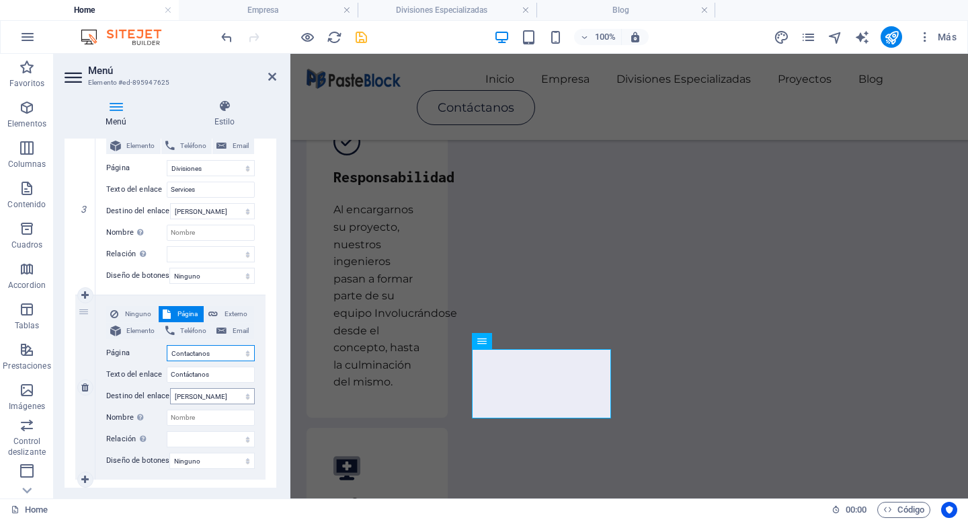
scroll to position [575, 0]
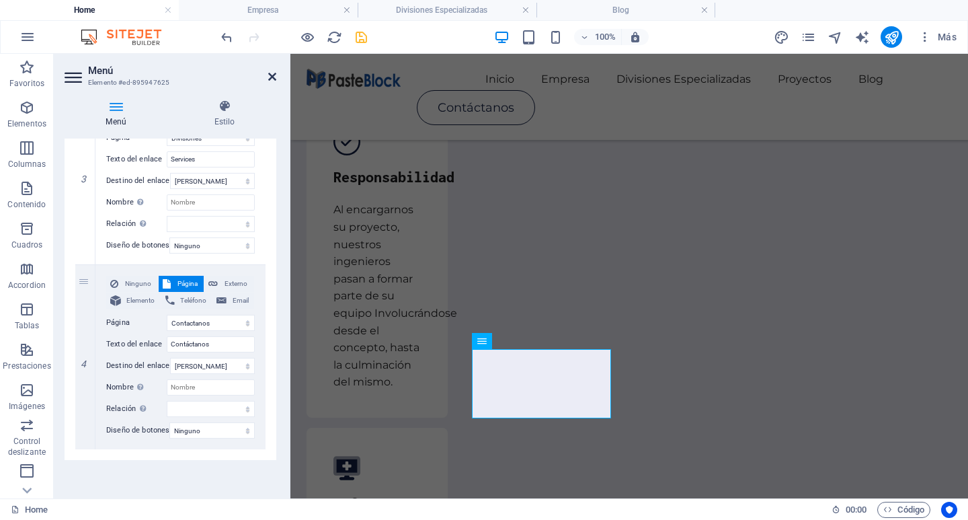
click at [273, 73] on icon at bounding box center [272, 76] width 8 height 11
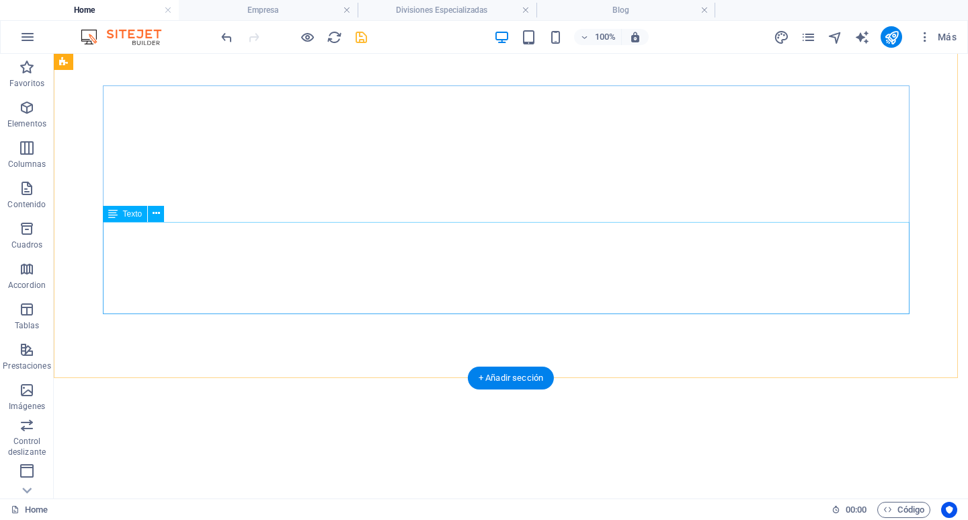
scroll to position [0, 0]
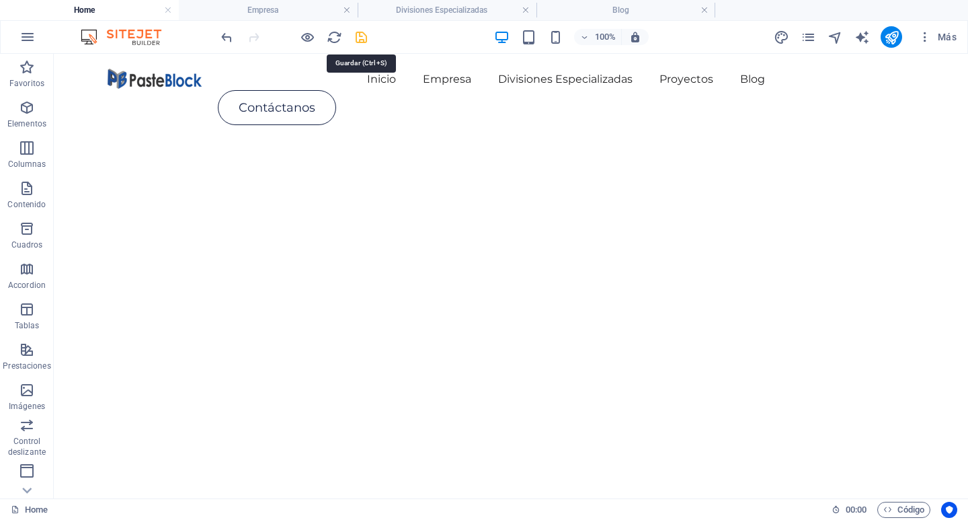
click at [366, 41] on icon "save" at bounding box center [361, 37] width 15 height 15
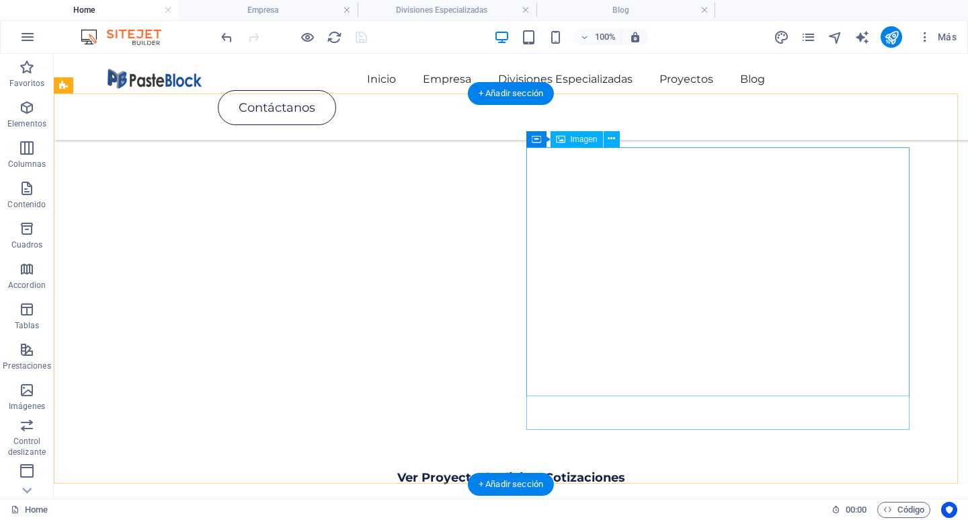
scroll to position [134, 0]
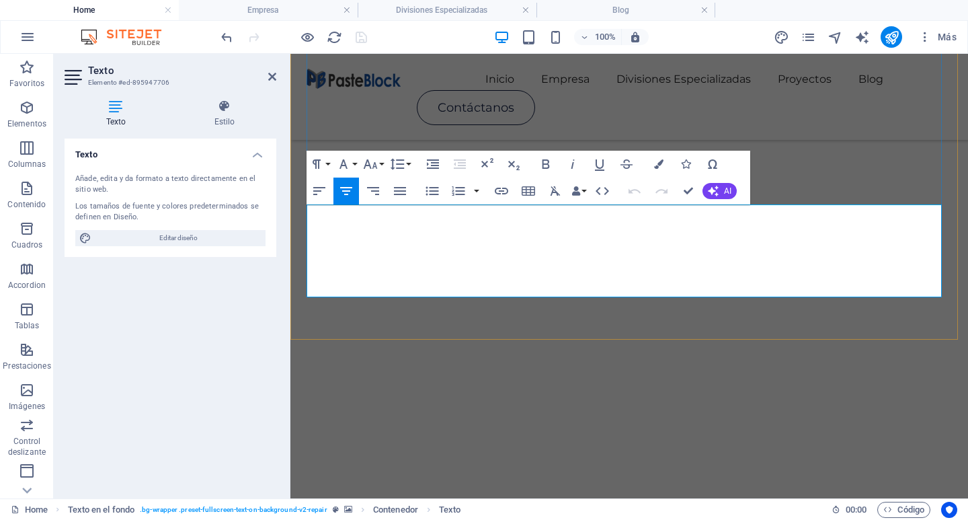
click at [524, 238] on icon "button" at bounding box center [524, 237] width 16 height 16
click at [892, 31] on icon "publish" at bounding box center [891, 37] width 15 height 15
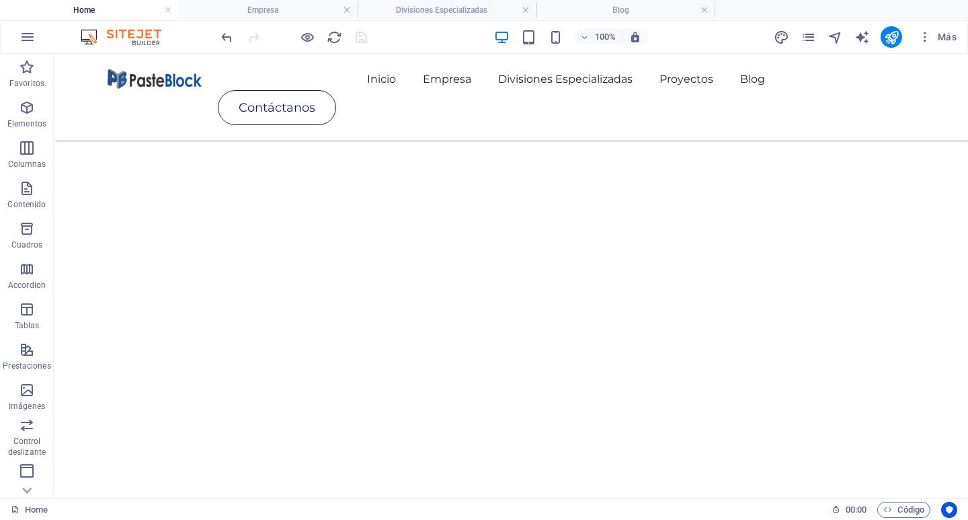
click at [370, 38] on div "100% Más" at bounding box center [591, 37] width 744 height 22
click at [900, 37] on button "publish" at bounding box center [892, 37] width 22 height 22
click at [282, 0] on li "Empresa" at bounding box center [268, 10] width 179 height 20
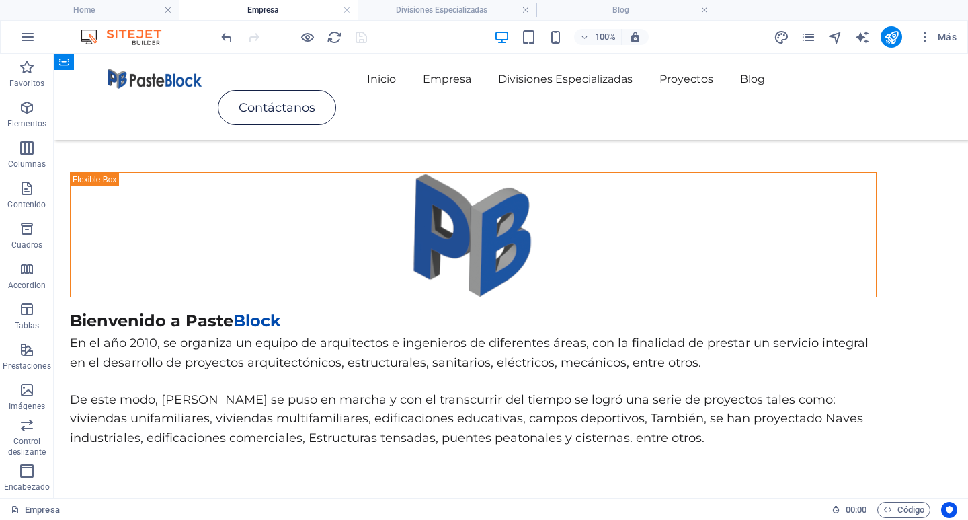
scroll to position [296, 0]
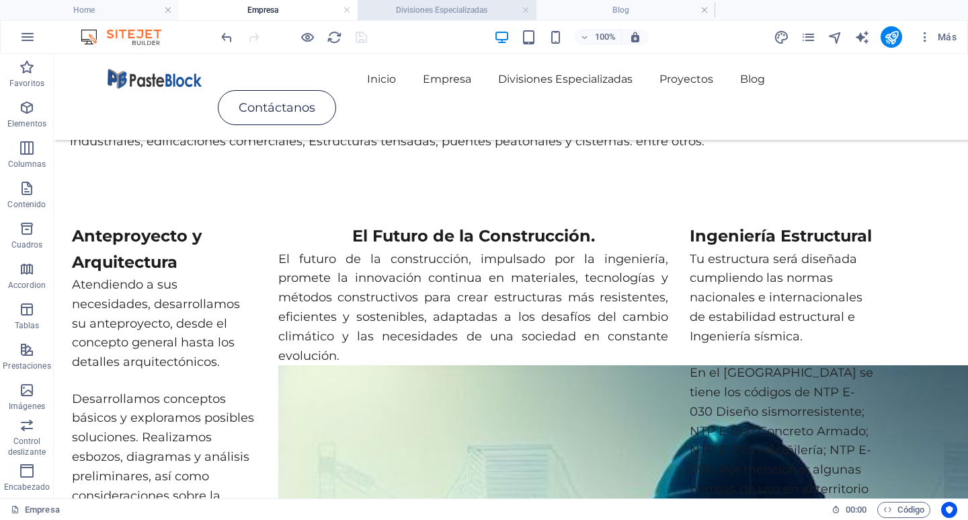
click at [442, 7] on h4 "Divisiones Especializadas" at bounding box center [447, 10] width 179 height 15
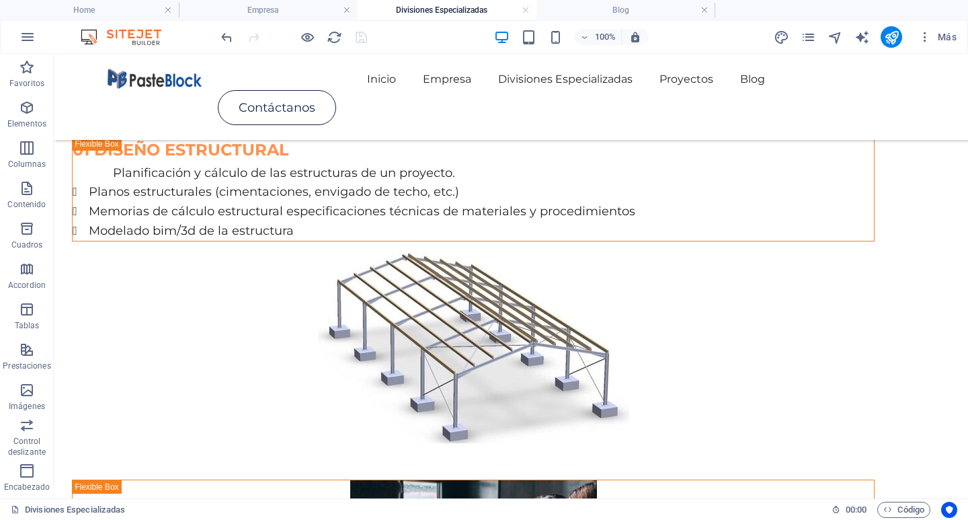
scroll to position [1277, 0]
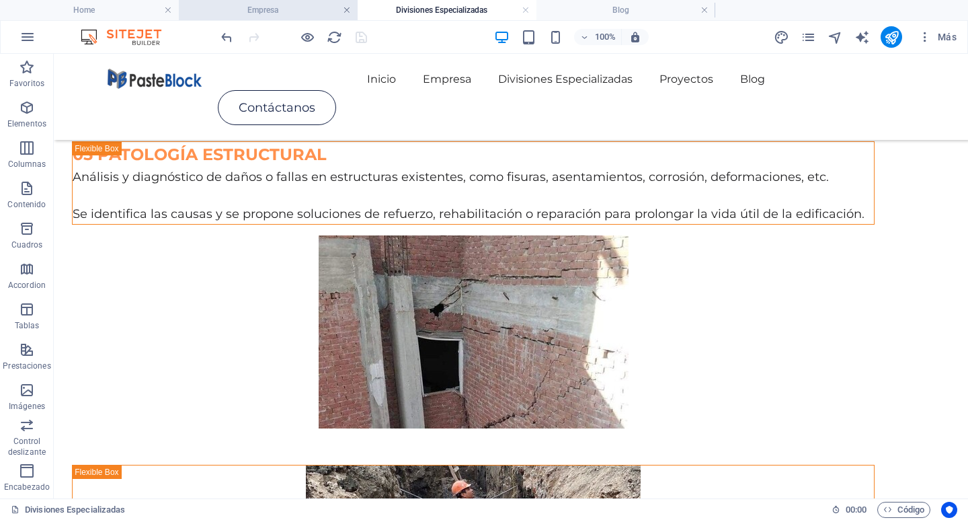
click at [346, 11] on link at bounding box center [347, 10] width 8 height 13
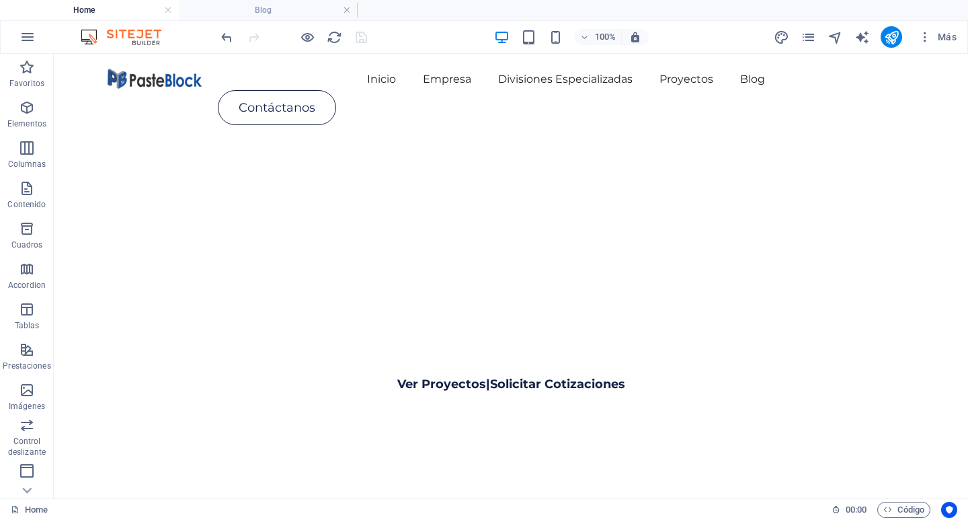
scroll to position [134, 0]
click at [346, 11] on link at bounding box center [347, 10] width 8 height 13
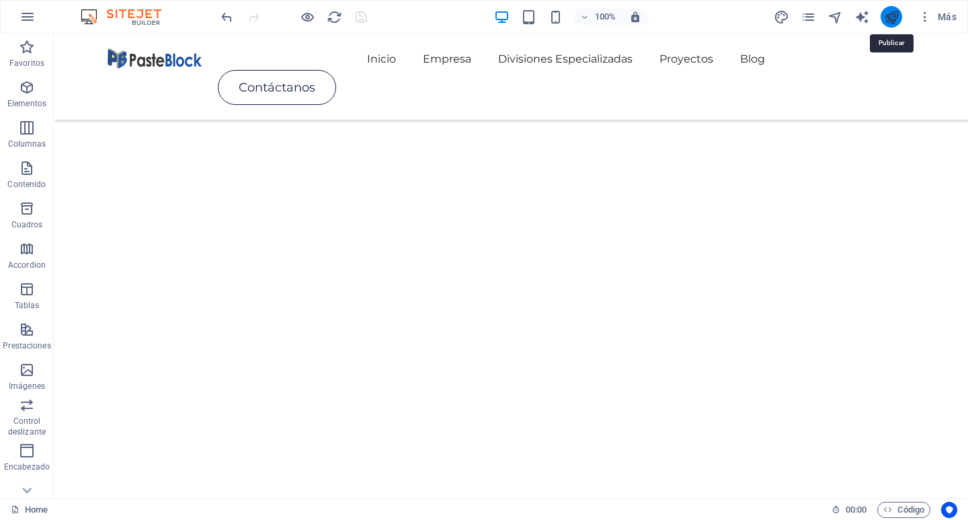
click at [888, 21] on icon "publish" at bounding box center [891, 16] width 15 height 15
click at [331, 19] on icon "reload" at bounding box center [334, 16] width 15 height 15
click at [358, 20] on div at bounding box center [294, 17] width 151 height 22
click at [889, 19] on icon "publish" at bounding box center [891, 16] width 15 height 15
